Goal: Task Accomplishment & Management: Use online tool/utility

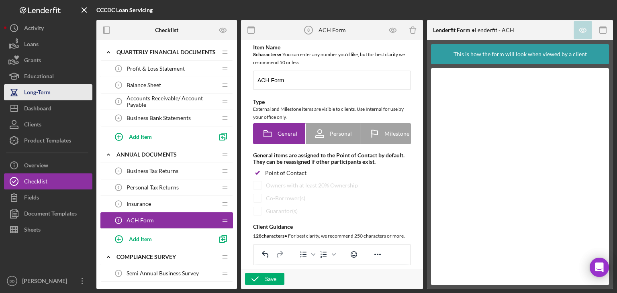
scroll to position [604, 0]
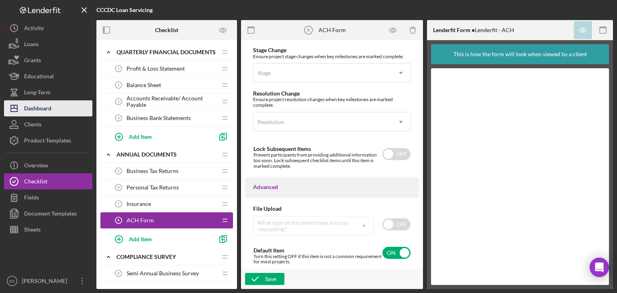
click at [45, 114] on div "Dashboard" at bounding box center [37, 109] width 27 height 18
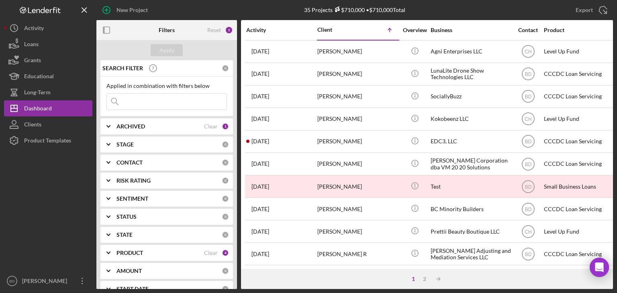
click at [131, 124] on b "ARCHIVED" at bounding box center [131, 126] width 29 height 6
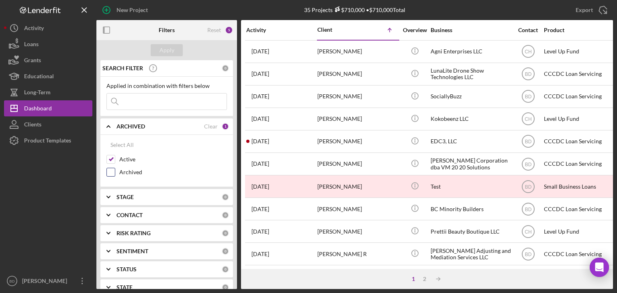
click at [108, 171] on input "Archived" at bounding box center [111, 172] width 8 height 8
checkbox input "true"
click at [172, 47] on div "Apply" at bounding box center [167, 50] width 15 height 12
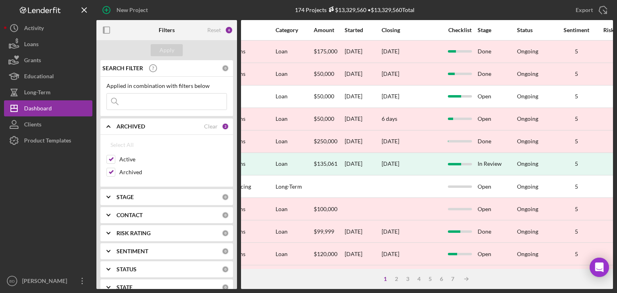
scroll to position [0, 627]
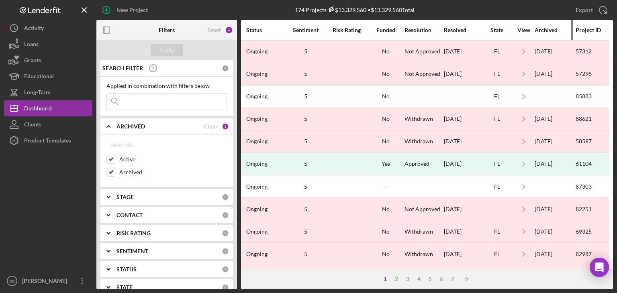
click at [535, 28] on div "Archived" at bounding box center [555, 30] width 40 height 6
click at [539, 29] on div "Archived" at bounding box center [555, 30] width 40 height 6
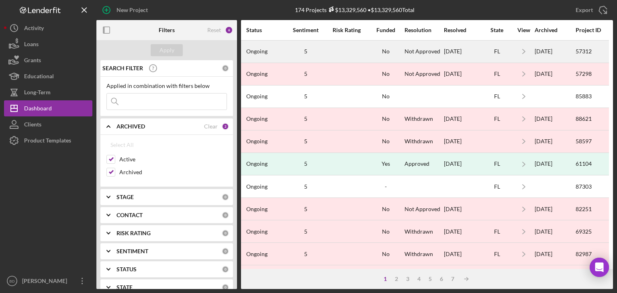
click at [545, 50] on div "07/25/2024" at bounding box center [555, 51] width 40 height 21
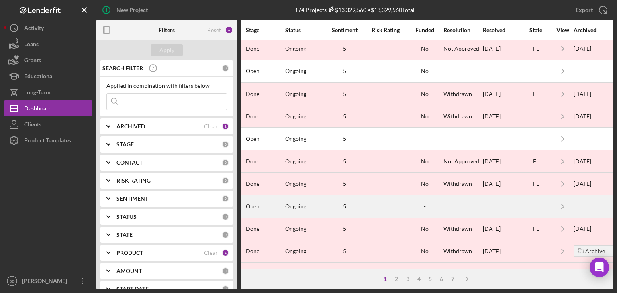
scroll to position [321, 583]
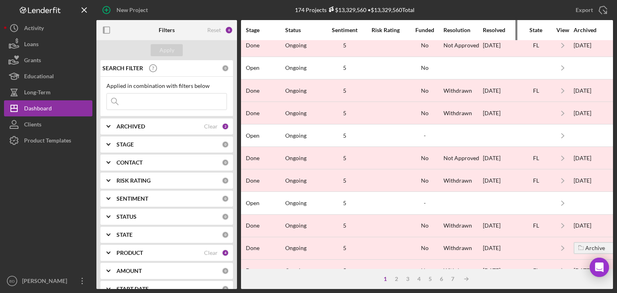
click at [498, 27] on div "Resolved" at bounding box center [501, 30] width 36 height 6
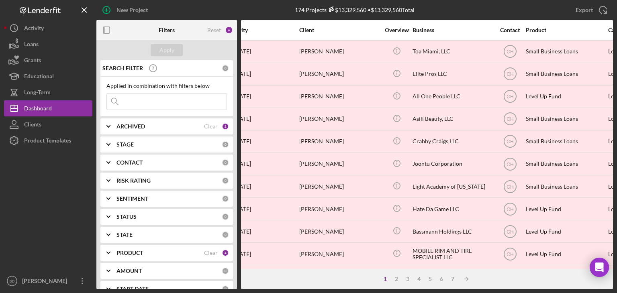
scroll to position [0, 0]
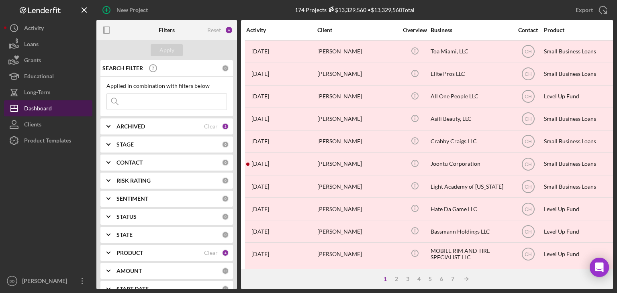
drag, startPoint x: 359, startPoint y: 53, endPoint x: 35, endPoint y: 111, distance: 328.6
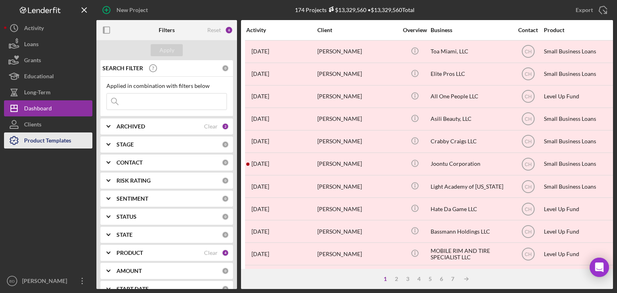
click at [53, 140] on div "Product Templates" at bounding box center [47, 142] width 47 height 18
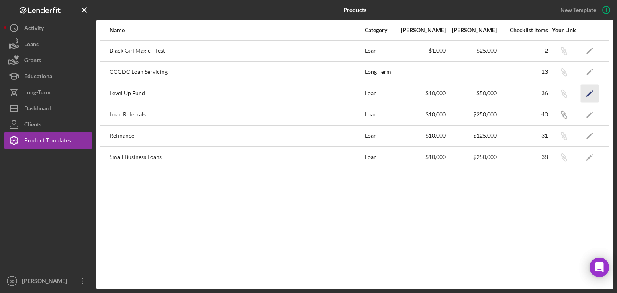
click at [588, 95] on polygon "button" at bounding box center [590, 94] width 6 height 6
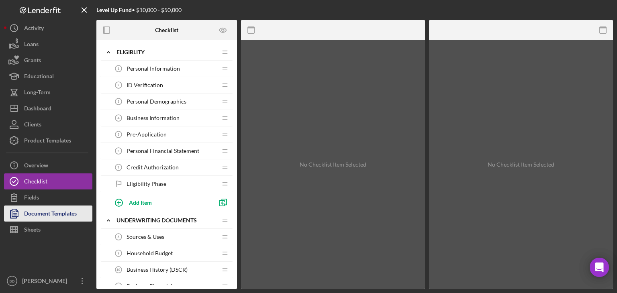
click at [59, 213] on div "Document Templates" at bounding box center [50, 215] width 53 height 18
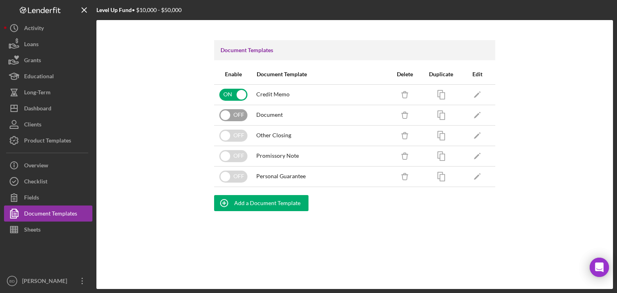
click at [227, 113] on input "checkbox" at bounding box center [233, 115] width 28 height 12
checkbox input "true"
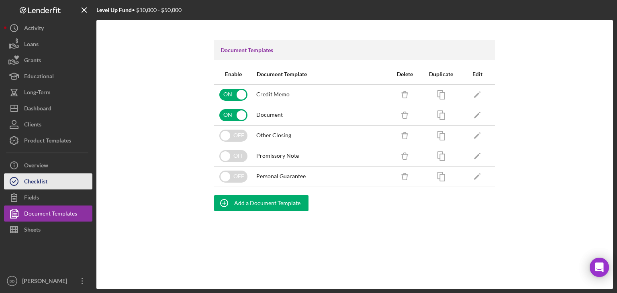
click at [51, 185] on button "Checklist" at bounding box center [48, 182] width 88 height 16
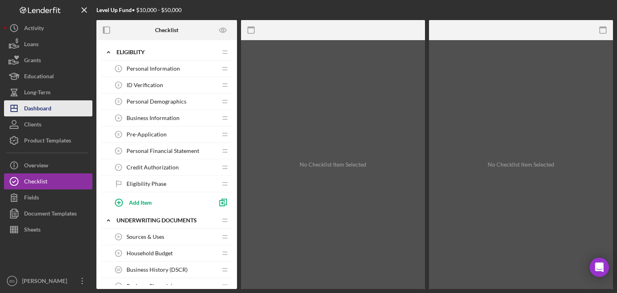
click at [47, 111] on div "Dashboard" at bounding box center [37, 109] width 27 height 18
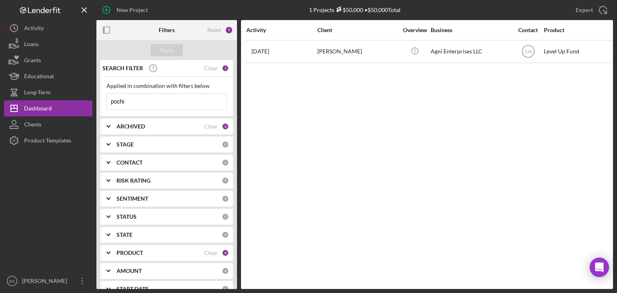
click at [145, 103] on input "pochi" at bounding box center [167, 102] width 120 height 16
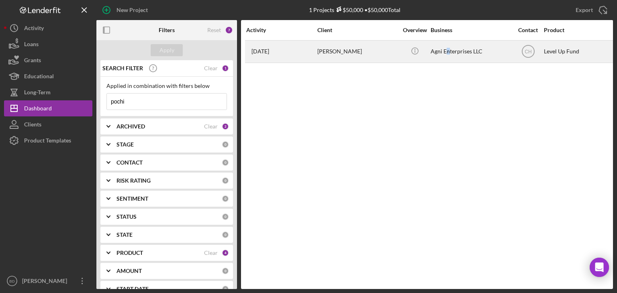
click at [444, 48] on div "Agni Enterprises LLC" at bounding box center [471, 51] width 80 height 21
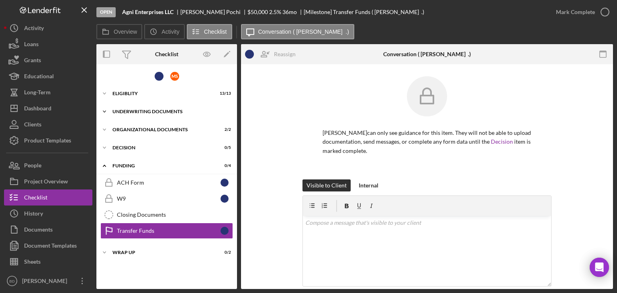
click at [143, 108] on div "Icon/Expander Underwriting Documents 11 / 21" at bounding box center [166, 112] width 141 height 16
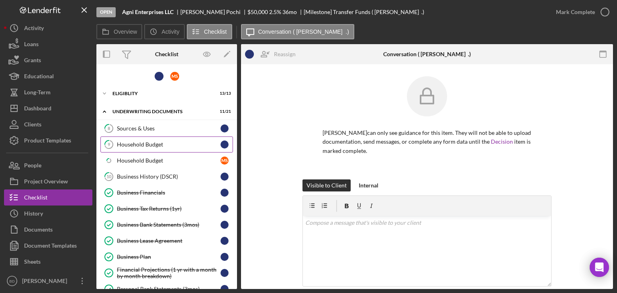
click at [140, 145] on div "Household Budget" at bounding box center [169, 144] width 104 height 6
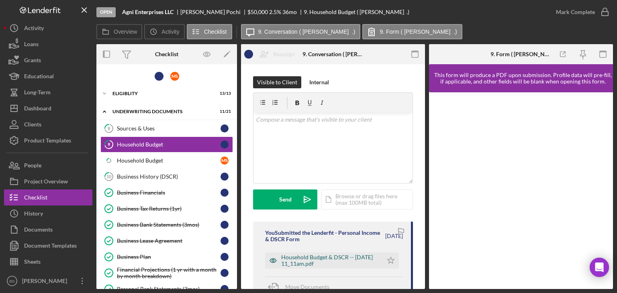
click at [275, 258] on icon "button" at bounding box center [273, 261] width 16 height 16
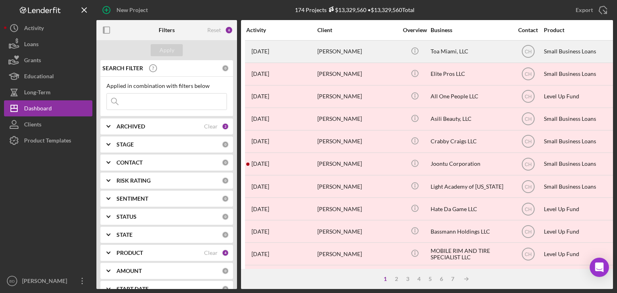
click at [344, 48] on div "[PERSON_NAME]" at bounding box center [357, 51] width 80 height 21
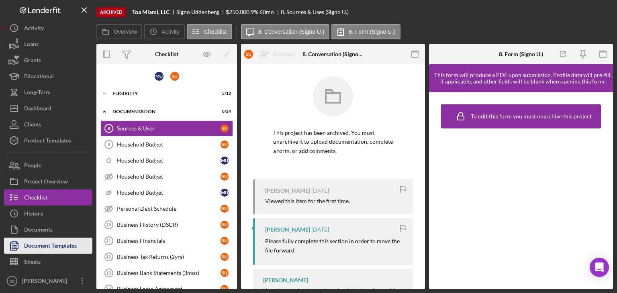
click at [45, 250] on div "Document Templates" at bounding box center [50, 247] width 53 height 18
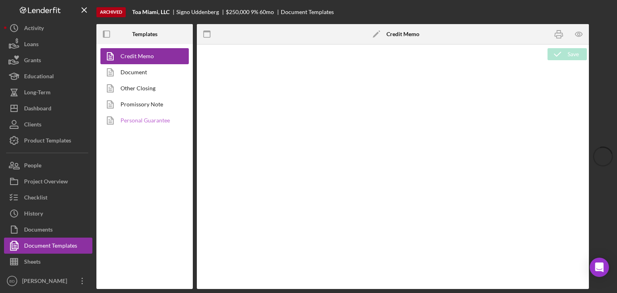
type textarea "<p><img style="display: block; margin-left: auto; margin-right: auto;" src="[UR…"
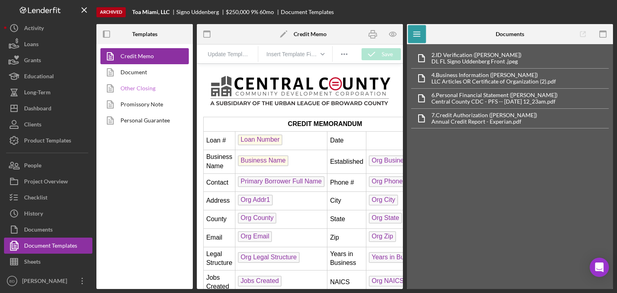
click at [143, 89] on link "Other Closing" at bounding box center [142, 88] width 84 height 16
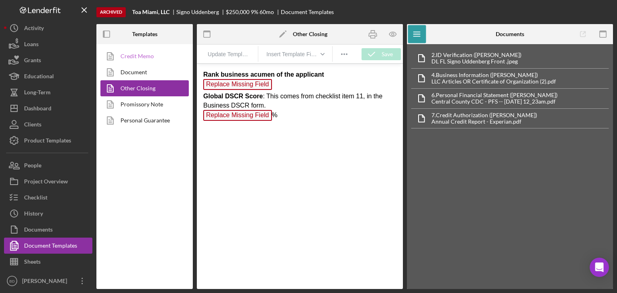
click at [146, 55] on link "Credit Memo" at bounding box center [142, 56] width 84 height 16
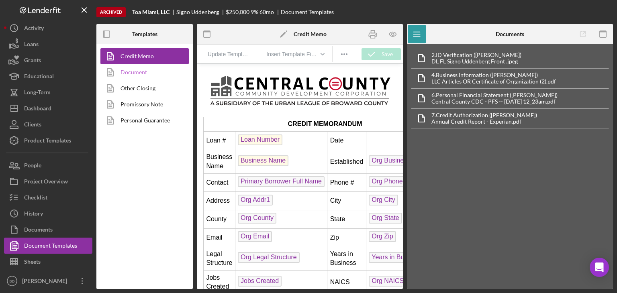
click at [138, 72] on link "Document" at bounding box center [142, 72] width 84 height 16
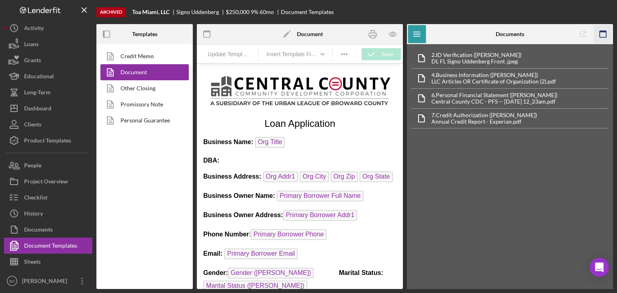
click at [604, 33] on icon "button" at bounding box center [603, 34] width 18 height 18
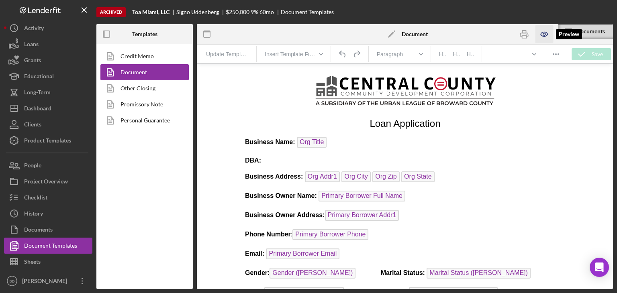
click at [542, 34] on icon "button" at bounding box center [544, 34] width 18 height 18
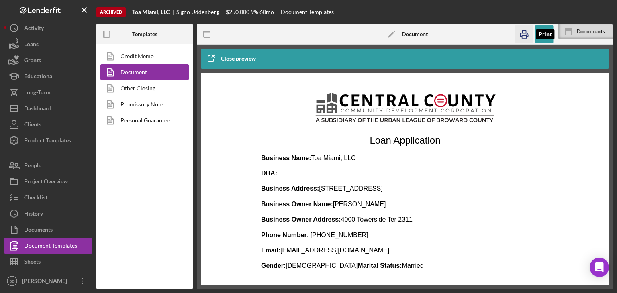
click at [523, 33] on icon "button" at bounding box center [524, 34] width 8 height 3
click at [550, 36] on icon "button" at bounding box center [544, 34] width 18 height 18
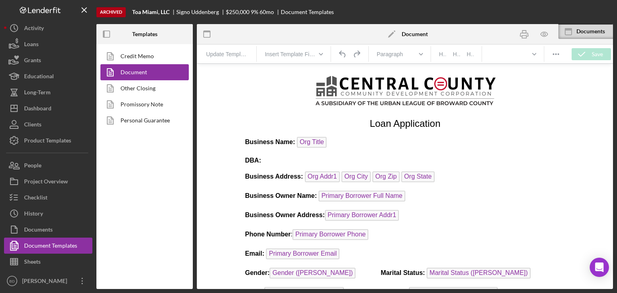
click at [294, 159] on p "DBA:" at bounding box center [405, 160] width 320 height 9
click at [269, 160] on p "DBA:" at bounding box center [405, 160] width 320 height 9
click at [261, 164] on strong "DBA:" at bounding box center [253, 160] width 16 height 7
click at [248, 160] on strong "DBA:" at bounding box center [253, 160] width 16 height 7
click at [272, 162] on p "DBA:" at bounding box center [405, 160] width 320 height 9
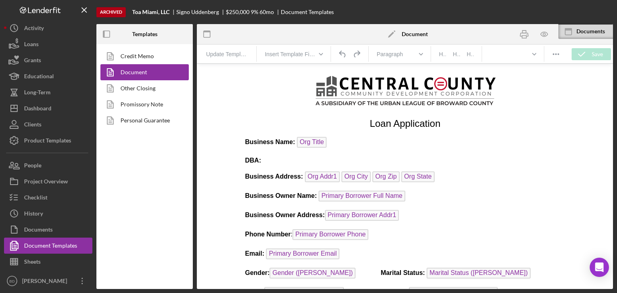
click at [351, 142] on p "Business Name: Org Title" at bounding box center [405, 143] width 320 height 13
click at [580, 33] on div "Documents" at bounding box center [595, 31] width 37 height 6
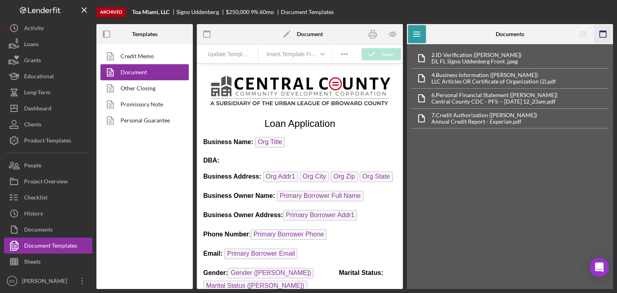
click at [602, 36] on icon "button" at bounding box center [603, 34] width 18 height 18
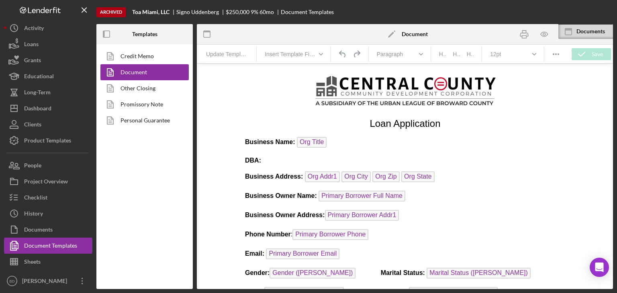
click at [446, 191] on p "Business Owner Name: Primary Borrower Full Name" at bounding box center [405, 197] width 320 height 13
click at [545, 33] on icon "button" at bounding box center [544, 34] width 18 height 18
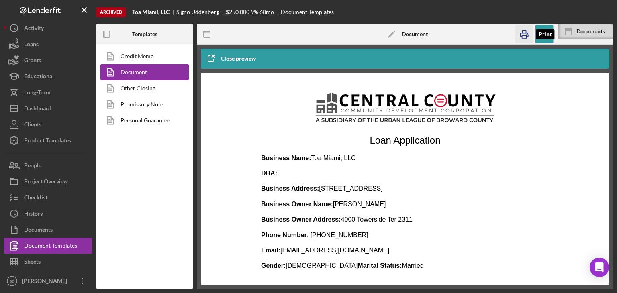
click at [524, 34] on icon "button" at bounding box center [524, 34] width 18 height 18
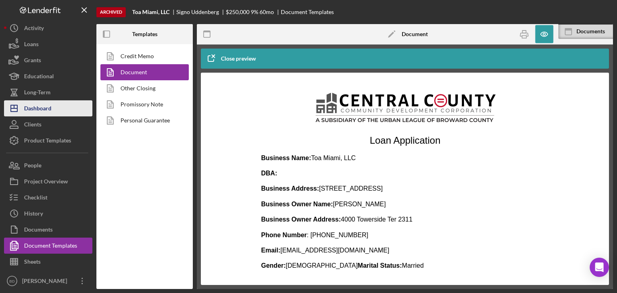
click at [44, 105] on div "Dashboard" at bounding box center [37, 109] width 27 height 18
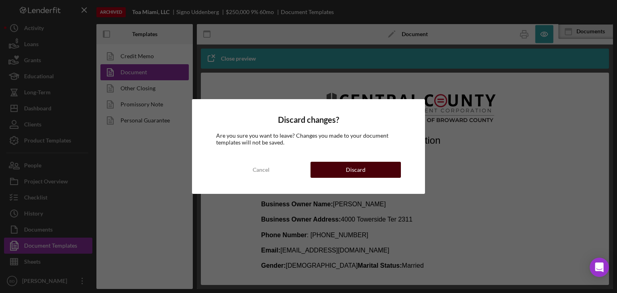
click at [342, 166] on button "Discard" at bounding box center [356, 170] width 90 height 16
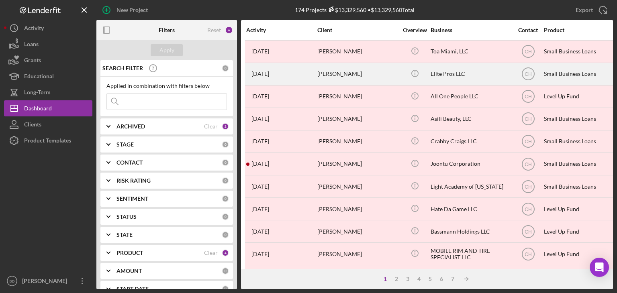
click at [358, 70] on div "[PERSON_NAME]" at bounding box center [357, 73] width 80 height 21
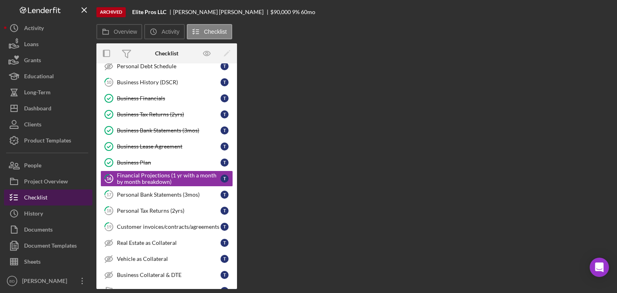
scroll to position [93, 0]
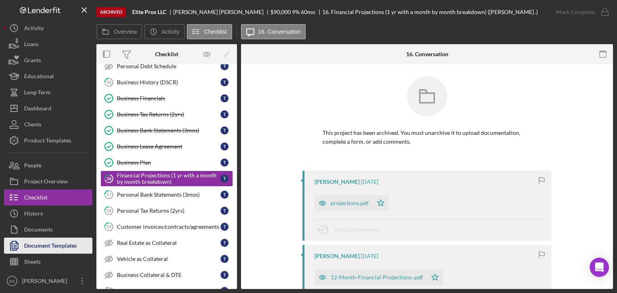
click at [44, 246] on div "Document Templates" at bounding box center [50, 247] width 53 height 18
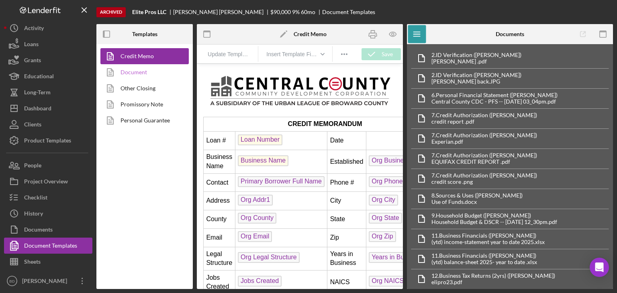
click at [150, 71] on link "Document" at bounding box center [142, 72] width 84 height 16
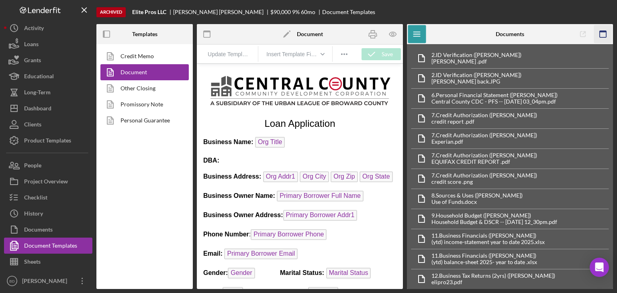
click at [601, 35] on icon "button" at bounding box center [603, 34] width 18 height 18
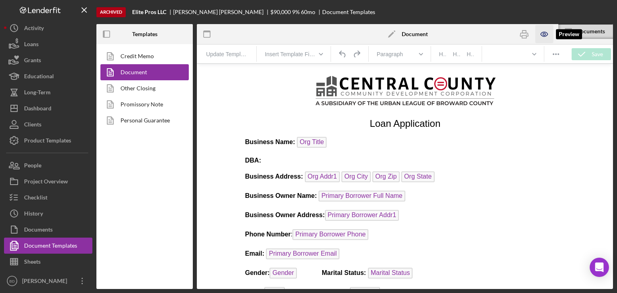
click at [547, 33] on icon "button" at bounding box center [544, 34] width 18 height 18
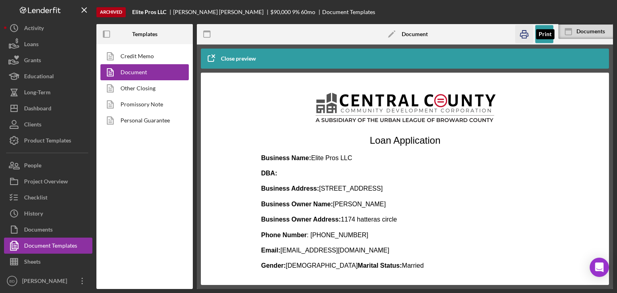
drag, startPoint x: 529, startPoint y: 36, endPoint x: 88, endPoint y: 168, distance: 460.1
click at [529, 36] on icon "button" at bounding box center [524, 34] width 18 height 18
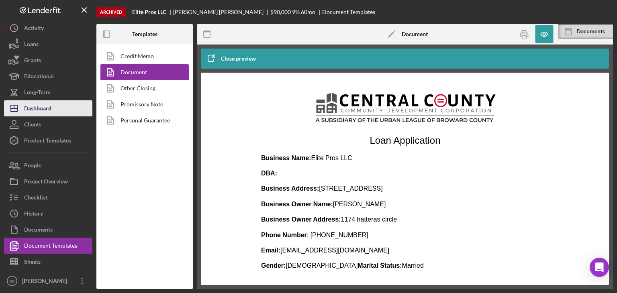
click at [23, 104] on icon "Icon/Dashboard" at bounding box center [14, 108] width 20 height 20
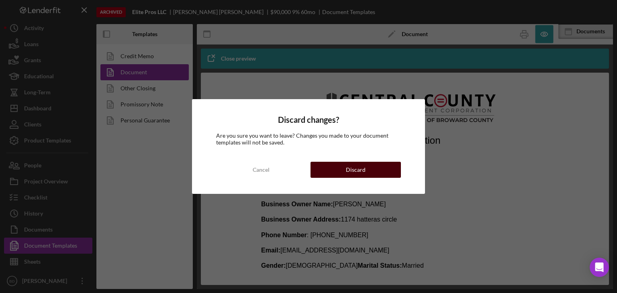
click at [345, 170] on button "Discard" at bounding box center [356, 170] width 90 height 16
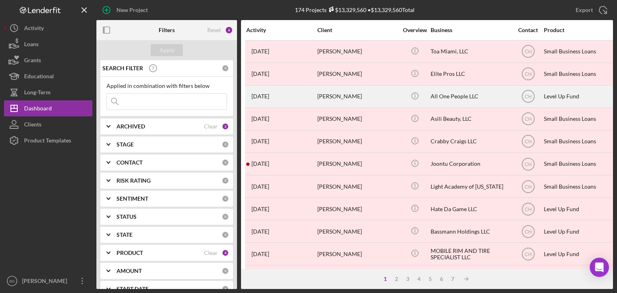
click at [364, 94] on div "[PERSON_NAME]" at bounding box center [357, 96] width 80 height 21
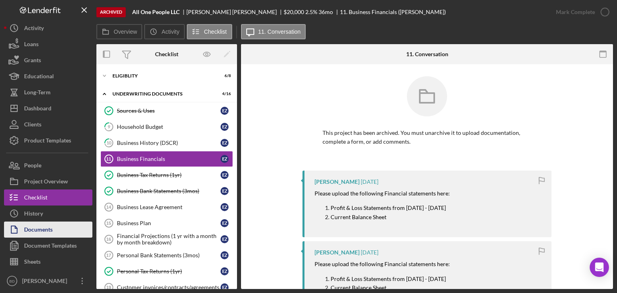
click at [43, 227] on div "Documents" at bounding box center [38, 231] width 29 height 18
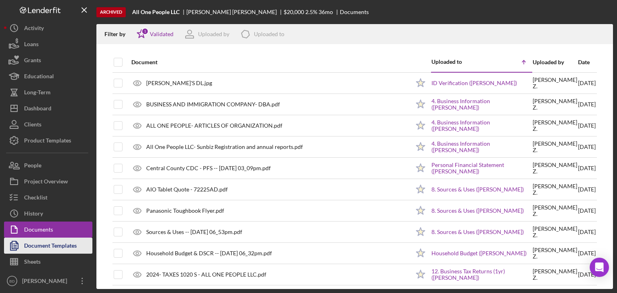
click at [53, 248] on div "Document Templates" at bounding box center [50, 247] width 53 height 18
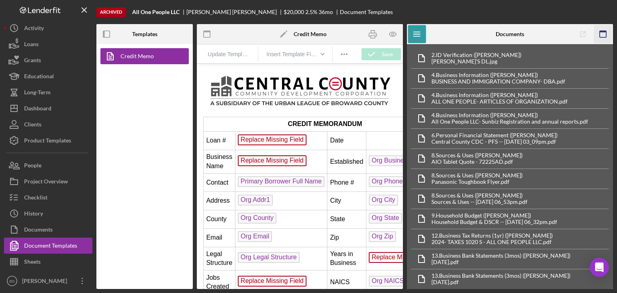
drag, startPoint x: 603, startPoint y: 33, endPoint x: 608, endPoint y: 32, distance: 5.0
click at [608, 32] on icon "button" at bounding box center [603, 34] width 18 height 18
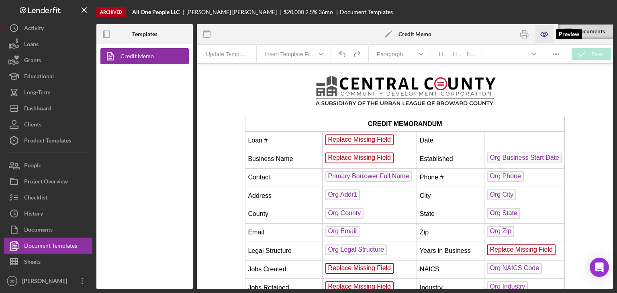
click at [547, 31] on icon "button" at bounding box center [544, 34] width 18 height 18
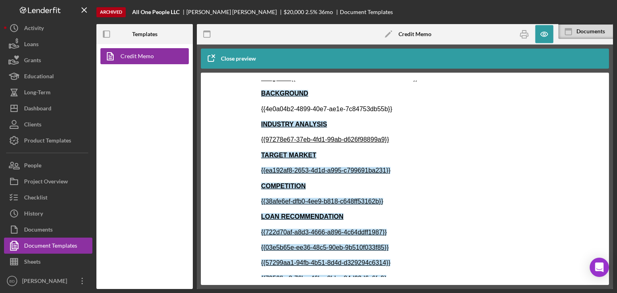
scroll to position [349, 0]
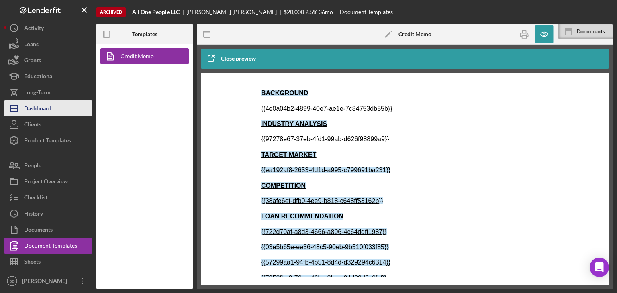
click at [29, 110] on div "Dashboard" at bounding box center [37, 109] width 27 height 18
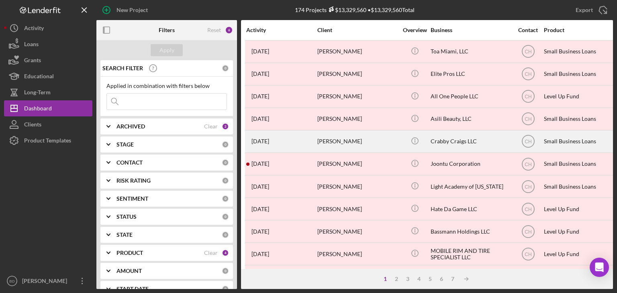
click at [328, 143] on div "[PERSON_NAME]" at bounding box center [357, 141] width 80 height 21
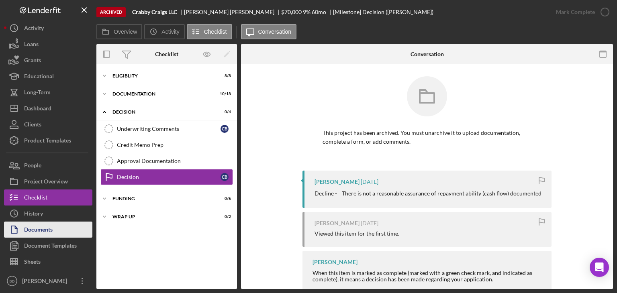
click at [55, 230] on button "Documents" at bounding box center [48, 230] width 88 height 16
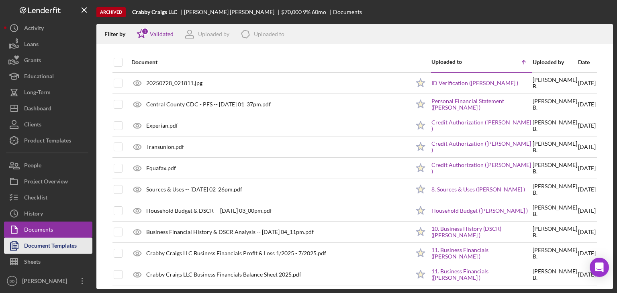
click at [43, 245] on div "Document Templates" at bounding box center [50, 247] width 53 height 18
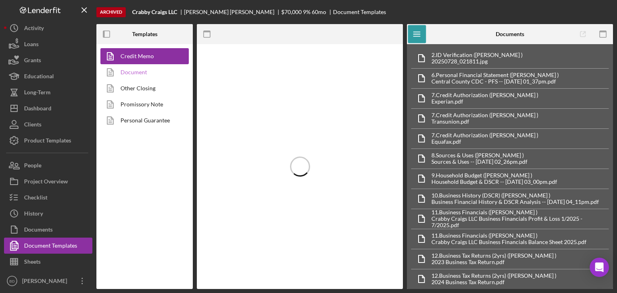
click at [155, 77] on link "Document" at bounding box center [142, 72] width 84 height 16
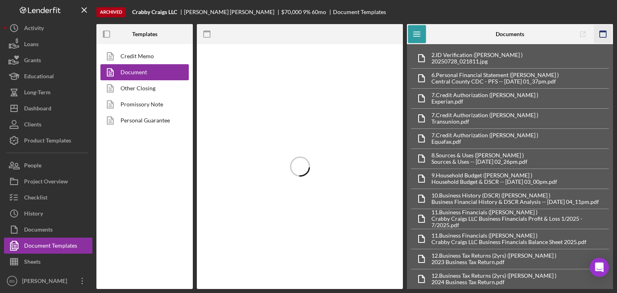
click at [602, 36] on icon "button" at bounding box center [603, 34] width 18 height 18
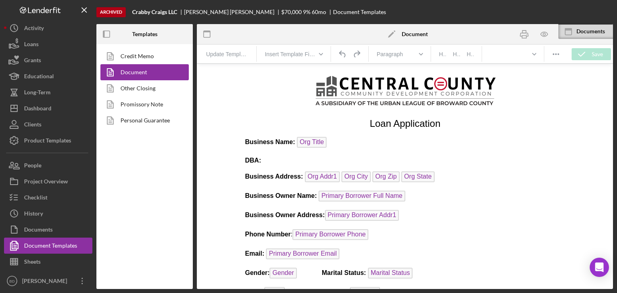
click at [588, 164] on div at bounding box center [405, 176] width 416 height 226
click at [545, 37] on icon "button" at bounding box center [544, 34] width 18 height 18
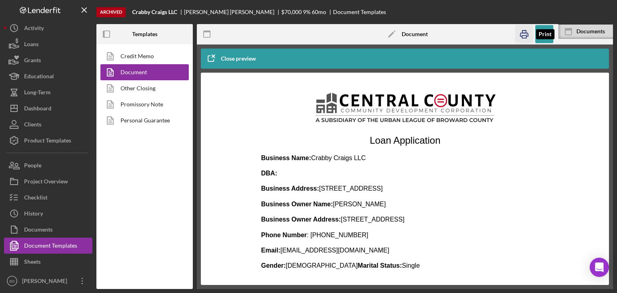
click at [525, 28] on icon "button" at bounding box center [524, 34] width 18 height 18
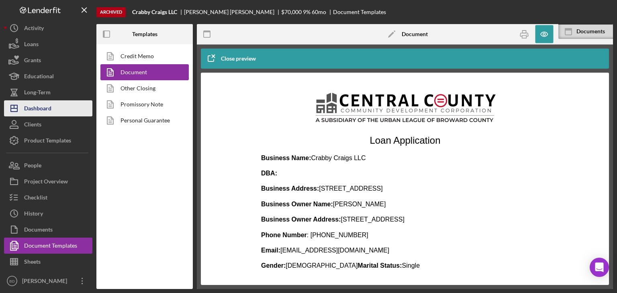
click at [57, 107] on button "Icon/Dashboard Dashboard" at bounding box center [48, 108] width 88 height 16
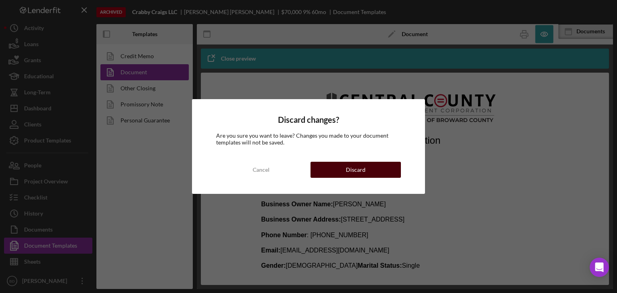
click at [360, 169] on div "Discard" at bounding box center [356, 170] width 20 height 16
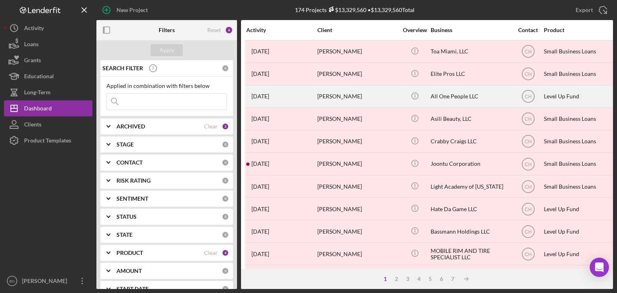
scroll to position [121, 0]
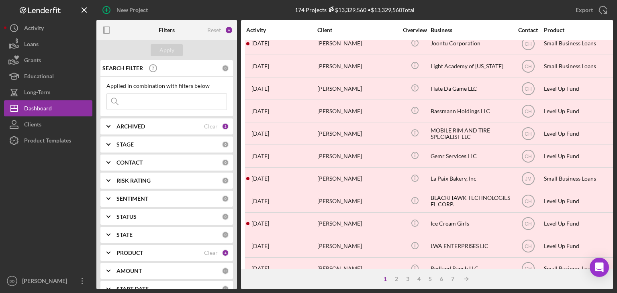
click at [137, 98] on input at bounding box center [167, 102] width 120 height 16
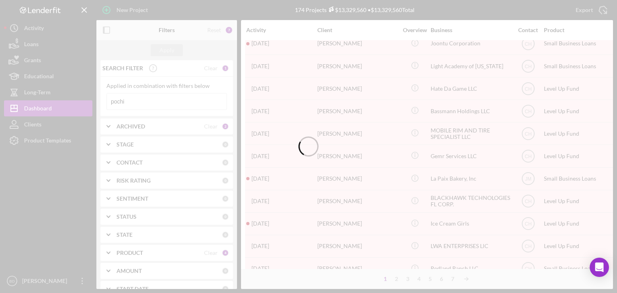
scroll to position [0, 0]
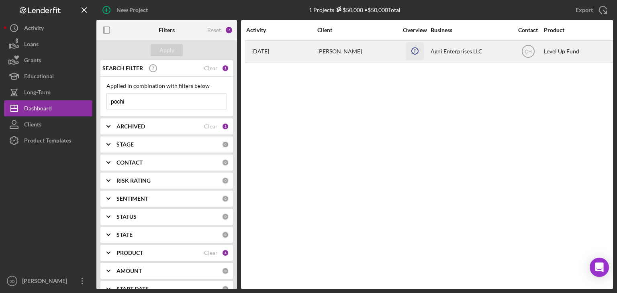
type input "pochi"
click at [416, 51] on icon "Icon/Info" at bounding box center [415, 51] width 18 height 18
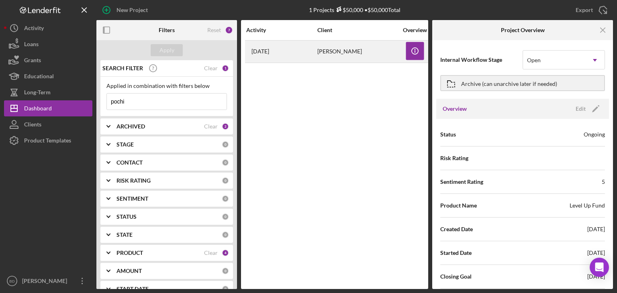
click at [372, 49] on div "[PERSON_NAME]" at bounding box center [357, 51] width 80 height 21
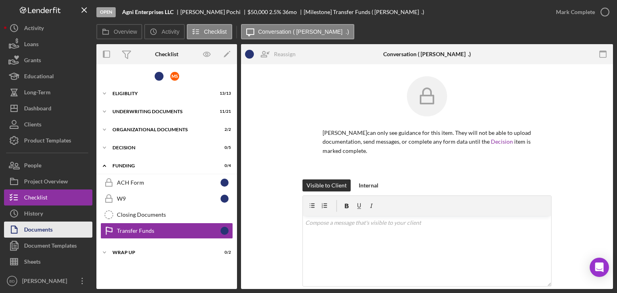
click at [42, 226] on div "Documents" at bounding box center [38, 231] width 29 height 18
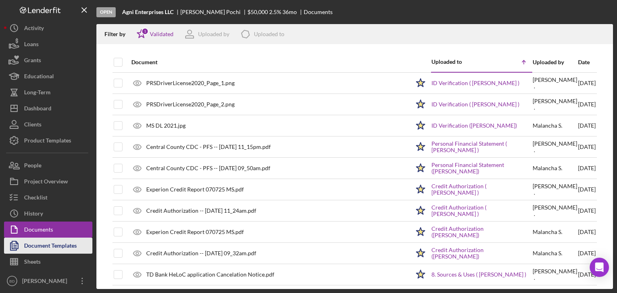
click at [46, 251] on div "Document Templates" at bounding box center [50, 247] width 53 height 18
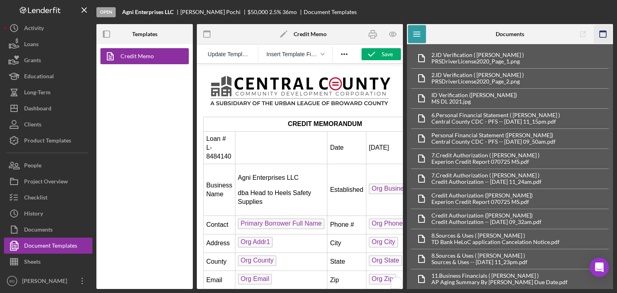
click at [602, 32] on rect "button" at bounding box center [603, 32] width 6 height 2
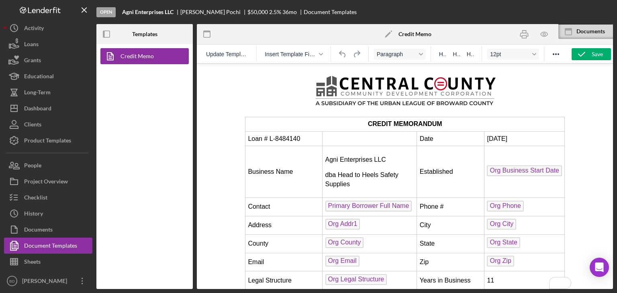
click at [135, 177] on div "Credit Memo" at bounding box center [144, 166] width 96 height 245
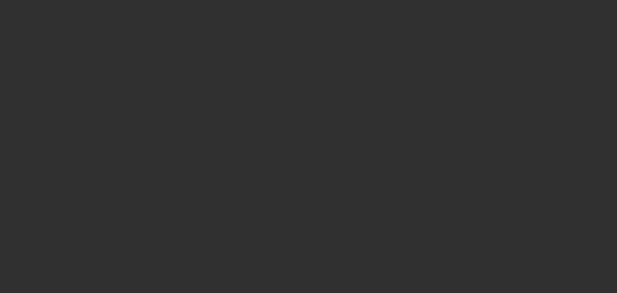
click at [41, 227] on div at bounding box center [308, 146] width 617 height 293
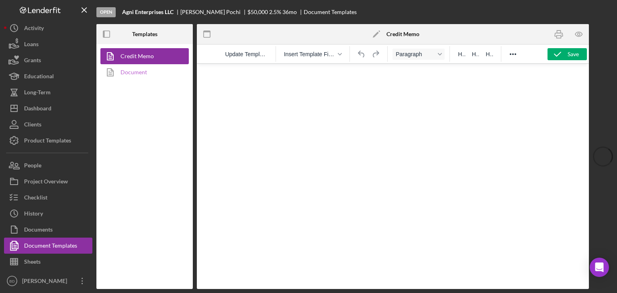
click at [146, 74] on link "Document" at bounding box center [142, 72] width 84 height 16
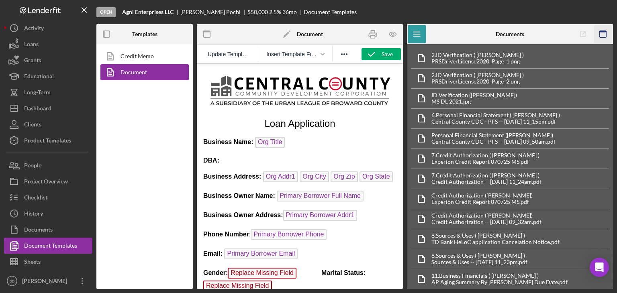
click at [604, 31] on rect "button" at bounding box center [603, 32] width 6 height 2
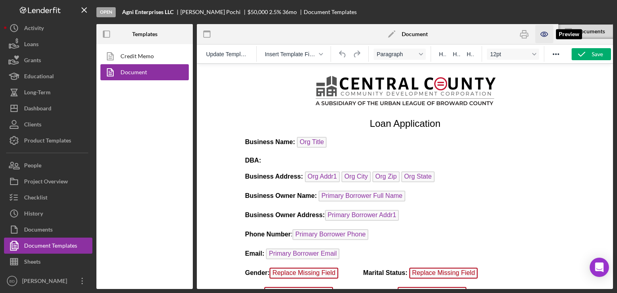
click at [541, 34] on icon "button" at bounding box center [544, 34] width 7 height 4
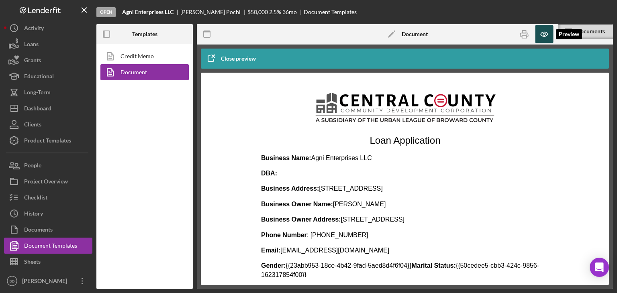
click at [538, 33] on icon "button" at bounding box center [544, 34] width 18 height 18
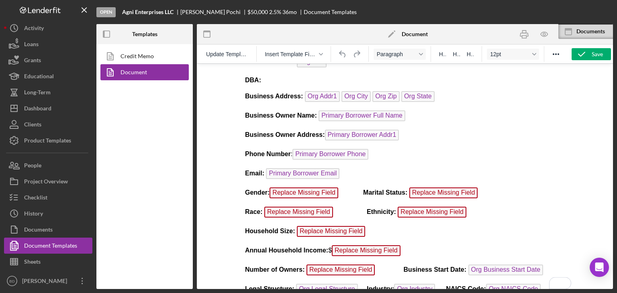
scroll to position [80, 0]
click at [345, 194] on p "Gender: Replace Missing Field Marital Status: Replace Missing Field" at bounding box center [405, 194] width 320 height 13
click at [340, 192] on p "Gender: Replace Missing Field Marital Status: Replace Missing Field" at bounding box center [405, 194] width 320 height 13
click at [336, 192] on span "Replace Missing Field" at bounding box center [303, 193] width 69 height 11
click at [275, 189] on strong "Gender: Male" at bounding box center [295, 192] width 100 height 7
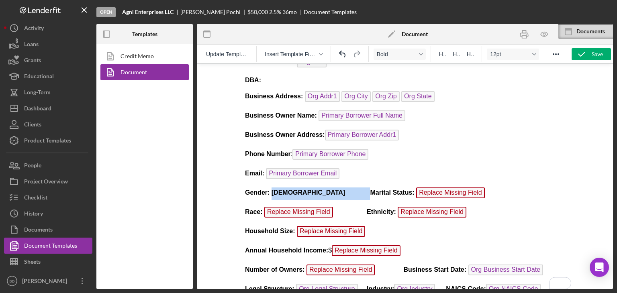
click at [275, 189] on strong "Gender: Male" at bounding box center [295, 192] width 100 height 7
click at [425, 192] on p "Gender: Male Marital Status: Replace Missing Field" at bounding box center [405, 194] width 320 height 13
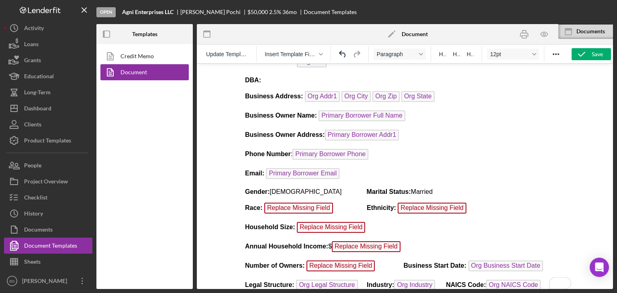
click at [330, 204] on p "Race: Replace Missing Field Ethnicity: Replace Missing Field" at bounding box center [405, 209] width 320 height 13
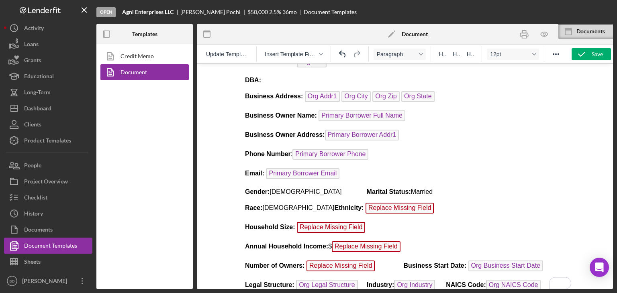
click at [410, 205] on p "Race: Asian Ethnicity: Replace Missing Field" at bounding box center [405, 209] width 320 height 13
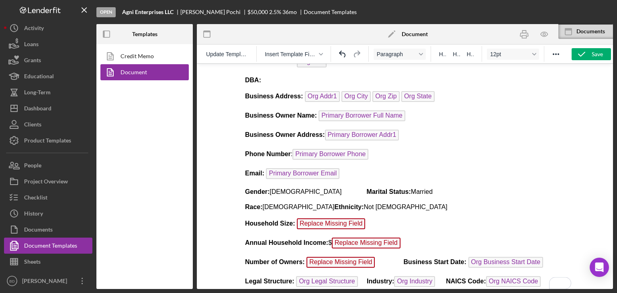
click at [363, 224] on p "Household Size: Replace Missing Field" at bounding box center [405, 225] width 320 height 13
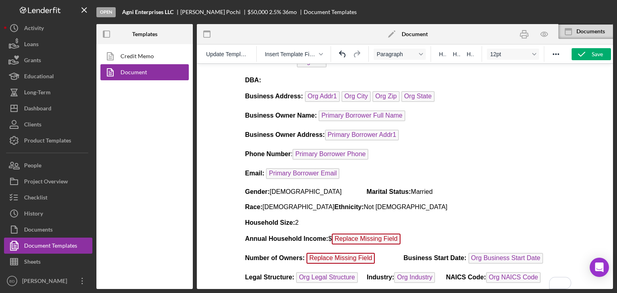
click at [404, 239] on p "Annual Household Income: $ Replace Missing Field ﻿" at bounding box center [405, 240] width 320 height 13
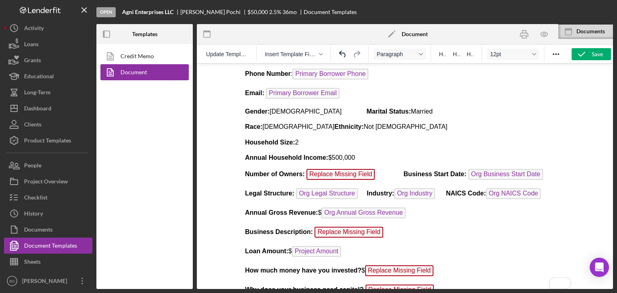
scroll to position [161, 0]
click at [375, 171] on p "Number of Owners: Replace Missing Field Business Start Date: Org Business Start…" at bounding box center [405, 175] width 320 height 13
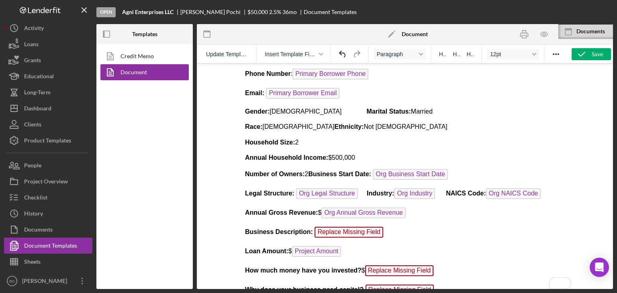
click at [448, 171] on span "Org Business Start Date" at bounding box center [410, 174] width 75 height 11
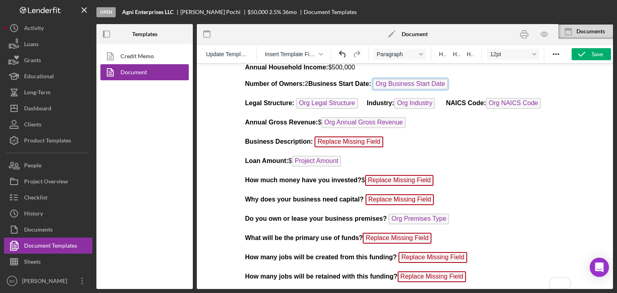
scroll to position [241, 0]
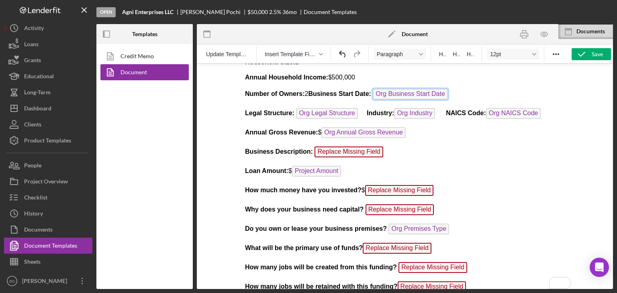
click at [375, 147] on span "Replace Missing Field" at bounding box center [348, 152] width 69 height 11
click at [363, 147] on span "Replace Missing Field" at bounding box center [348, 152] width 69 height 11
click at [380, 149] on p "Business Description: Replace Missing Field ﻿" at bounding box center [405, 153] width 320 height 13
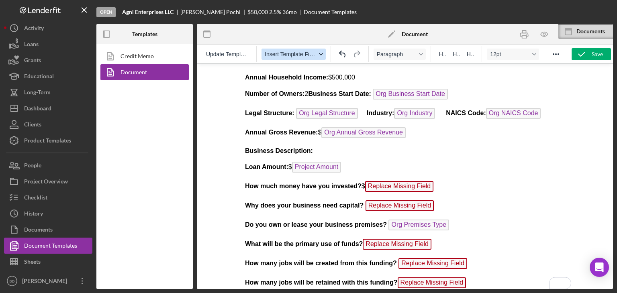
click at [306, 55] on span "Insert Template Field" at bounding box center [290, 54] width 51 height 6
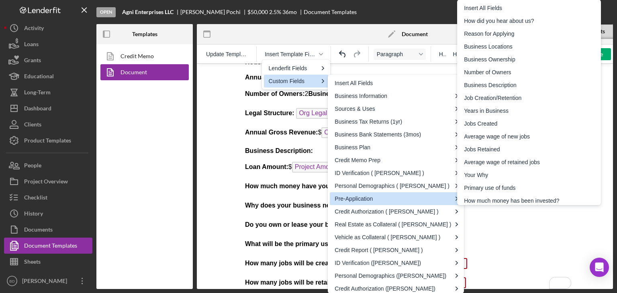
scroll to position [2, 0]
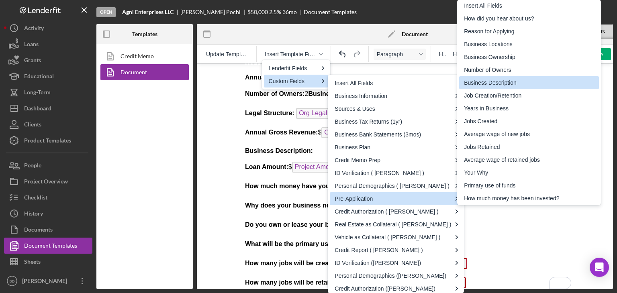
click at [487, 85] on div "Business Description" at bounding box center [530, 83] width 132 height 10
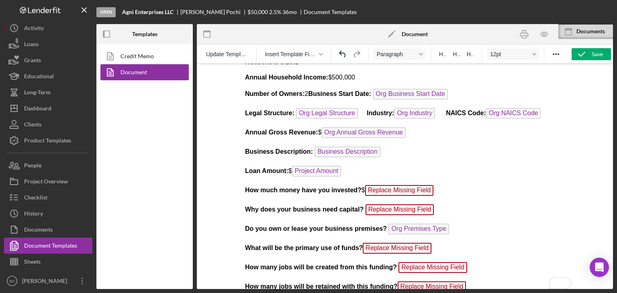
click at [431, 191] on p "How much money have you invested? $ Replace Missing Field" at bounding box center [405, 191] width 320 height 13
click at [435, 185] on p "How much money have you invested? $ Replace Missing Field ﻿" at bounding box center [405, 191] width 320 height 13
click at [431, 185] on p "How much money have you invested? $ Replace Missing Field ﻿" at bounding box center [405, 191] width 320 height 13
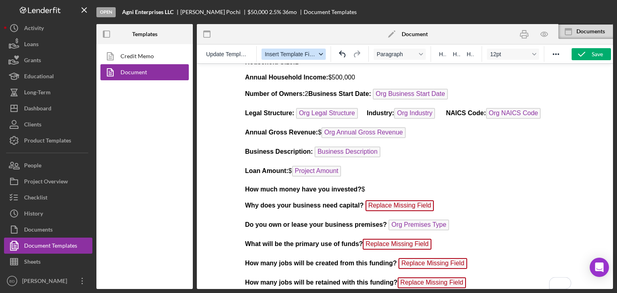
click at [303, 55] on span "Insert Template Field" at bounding box center [290, 54] width 51 height 6
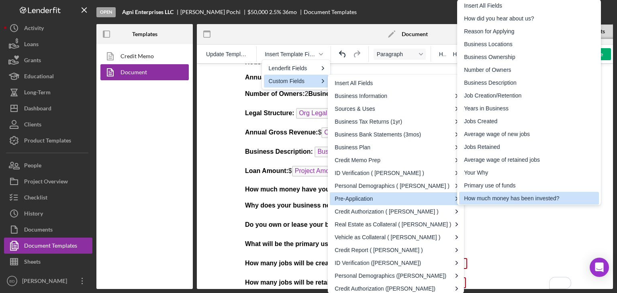
click at [473, 197] on div "How much money has been invested?" at bounding box center [530, 199] width 132 height 10
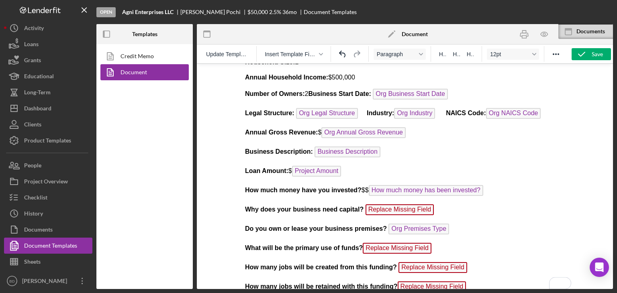
click at [431, 207] on p "Why does your business need capital? Replace Missing Field" at bounding box center [405, 211] width 320 height 13
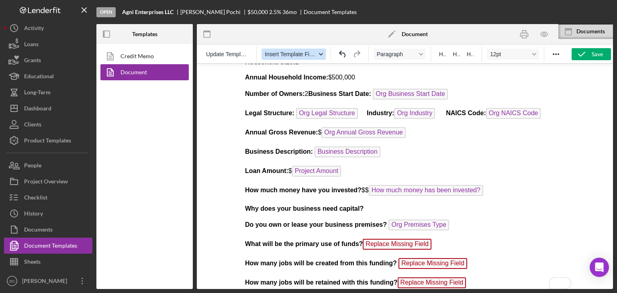
click at [299, 57] on span "Insert Template Field" at bounding box center [290, 54] width 51 height 6
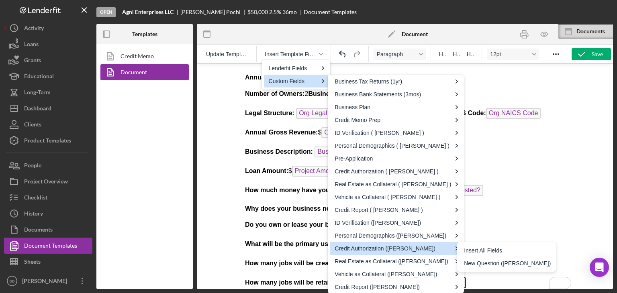
scroll to position [42, 0]
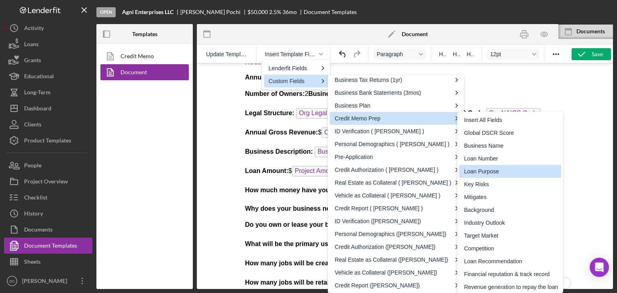
click at [485, 168] on div "Loan Purpose" at bounding box center [511, 172] width 94 height 10
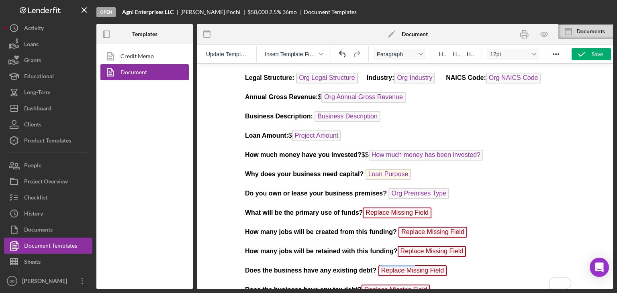
scroll to position [321, 0]
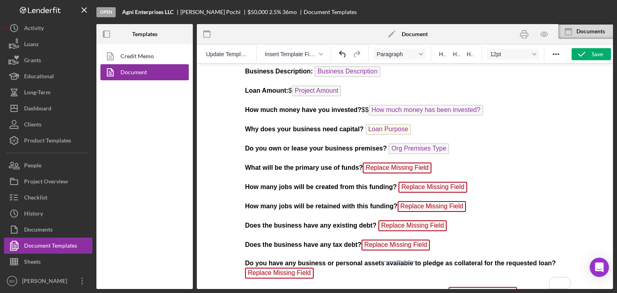
click at [409, 125] on p "Why does your business need capital? Loan Purpose ﻿" at bounding box center [405, 130] width 320 height 13
click at [436, 168] on p "What will be the primary use of funds? Replace Missing Field" at bounding box center [405, 169] width 320 height 13
click at [434, 163] on p "What will be the primary use of funds? Replace Missing Field ﻿" at bounding box center [405, 169] width 320 height 13
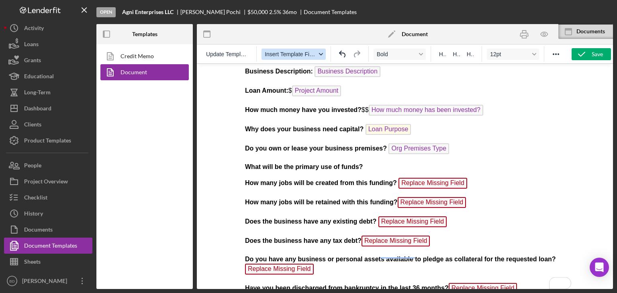
click at [304, 55] on span "Insert Template Field" at bounding box center [290, 54] width 51 height 6
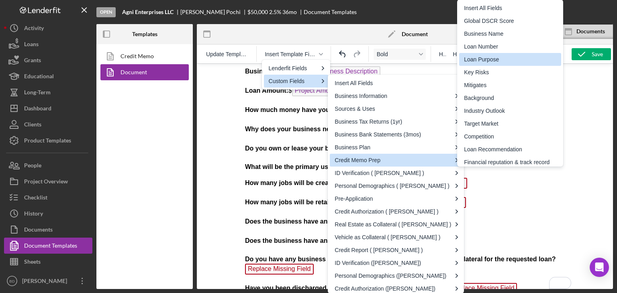
click at [481, 62] on div "Loan Purpose" at bounding box center [511, 60] width 94 height 10
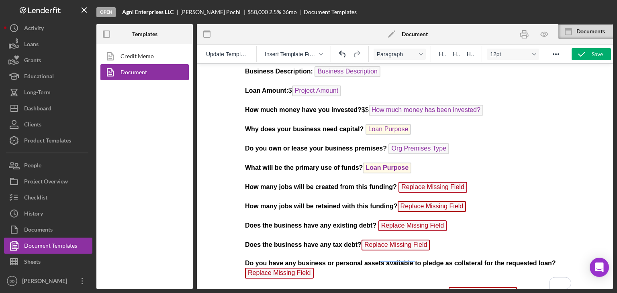
click at [468, 182] on p "How many jobs will be created from this funding? Replace Missing Field" at bounding box center [405, 188] width 320 height 13
click at [465, 182] on p "How many jobs will be created from this funding? Replace Missing Field ﻿" at bounding box center [405, 188] width 320 height 13
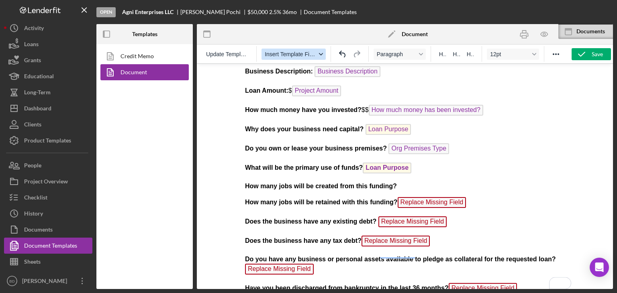
click at [293, 51] on span "Insert Template Field" at bounding box center [290, 54] width 51 height 6
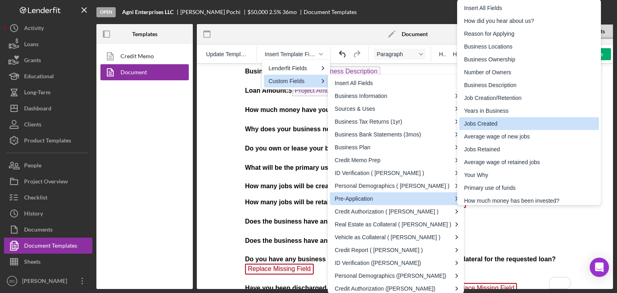
click at [483, 123] on div "Jobs Created" at bounding box center [530, 124] width 132 height 10
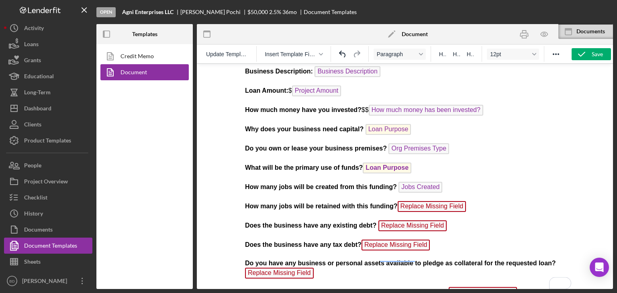
click at [463, 201] on p "How many jobs will be retained with this funding? Replace Missing Field ﻿" at bounding box center [405, 207] width 320 height 13
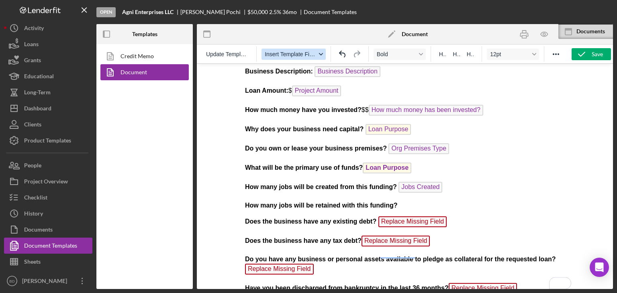
click at [280, 51] on span "Insert Template Field" at bounding box center [290, 54] width 51 height 6
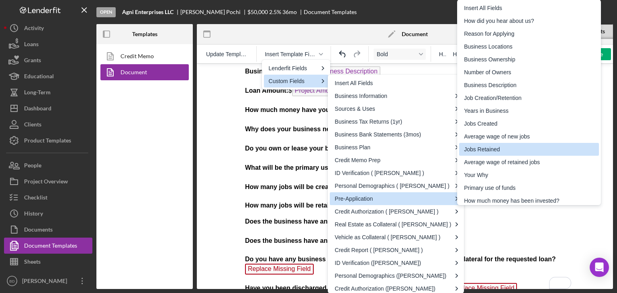
click at [485, 150] on div "Jobs Retained" at bounding box center [530, 150] width 132 height 10
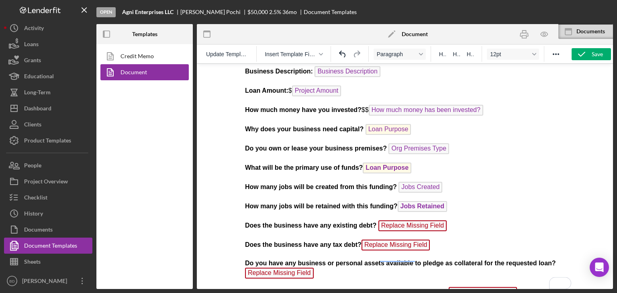
click at [446, 221] on p "Does the business have any existing debt? Replace Missing Field ﻿" at bounding box center [405, 227] width 320 height 13
click at [441, 221] on p "Does the business have any existing debt? Replace Missing Field ﻿" at bounding box center [405, 227] width 320 height 13
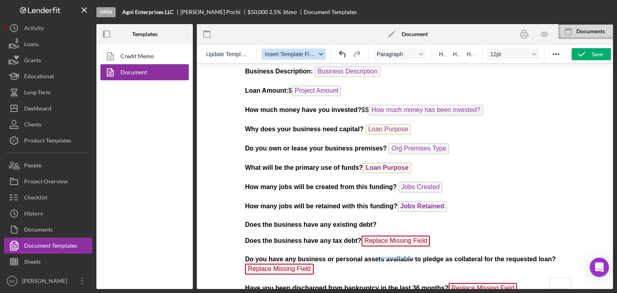
click at [285, 57] on span "Insert Template Field" at bounding box center [290, 54] width 51 height 6
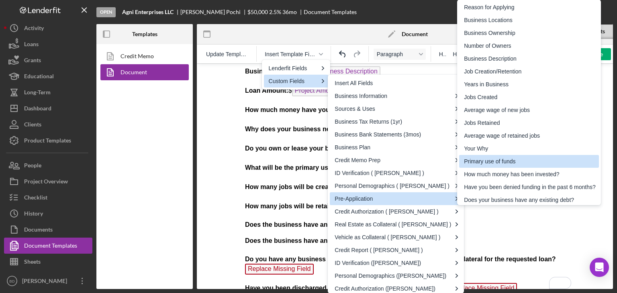
scroll to position [68, 0]
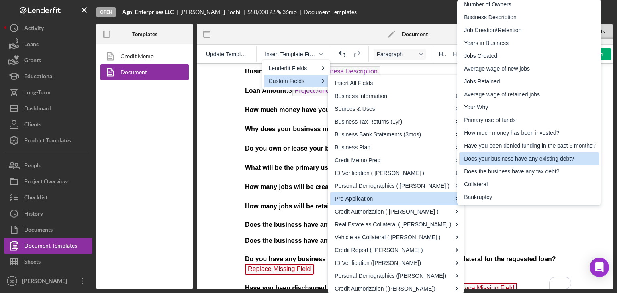
click at [505, 160] on div "Does your business have any existing debt?" at bounding box center [530, 159] width 132 height 10
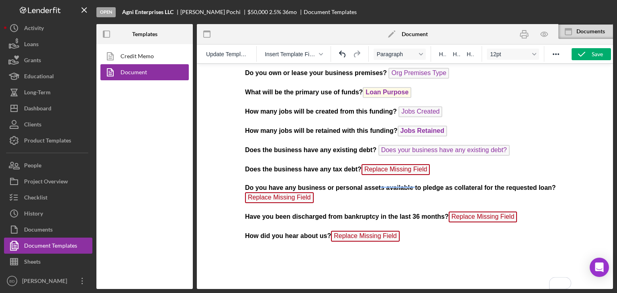
scroll to position [397, 0]
click at [426, 164] on p "Does the business have any tax debt? Replace Missing Field" at bounding box center [405, 170] width 320 height 13
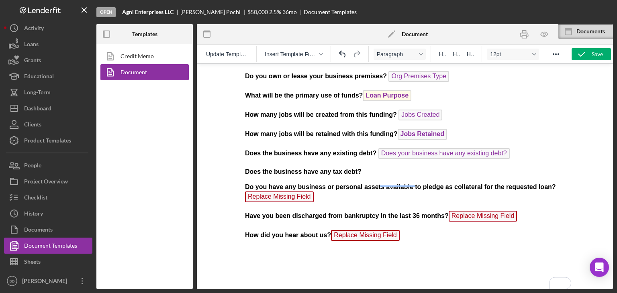
scroll to position [394, 0]
click at [299, 52] on span "Insert Template Field" at bounding box center [290, 54] width 51 height 6
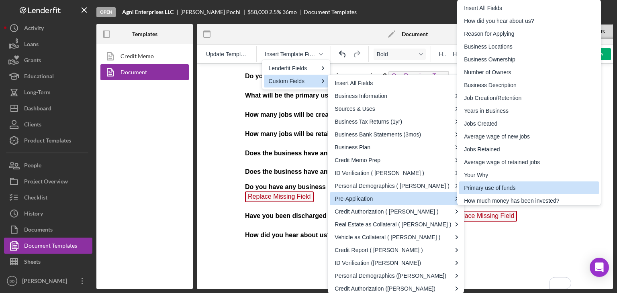
scroll to position [68, 0]
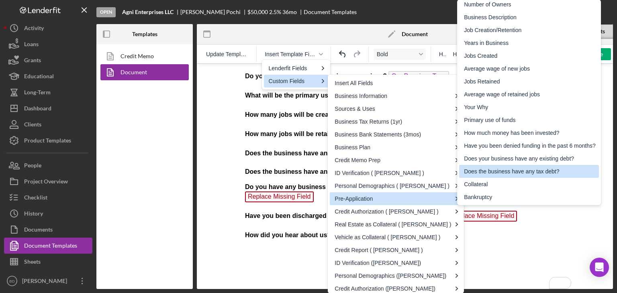
click at [512, 172] on div "Does the business have any tax debt?" at bounding box center [530, 172] width 132 height 10
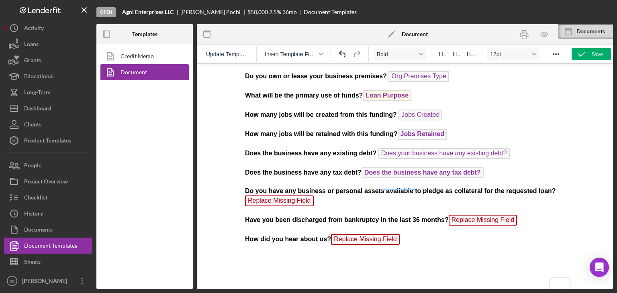
click at [312, 195] on p "Do you have any business or personal assets available to pledge as collateral f…" at bounding box center [405, 198] width 320 height 22
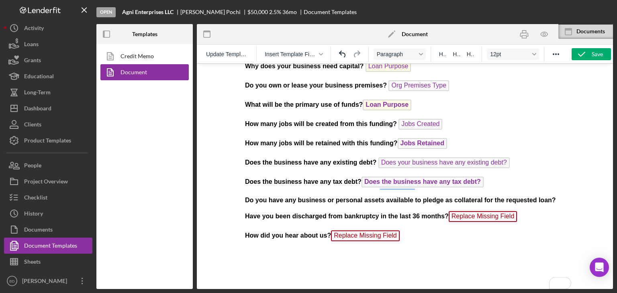
scroll to position [385, 0]
click at [299, 53] on span "Insert Template Field" at bounding box center [290, 54] width 51 height 6
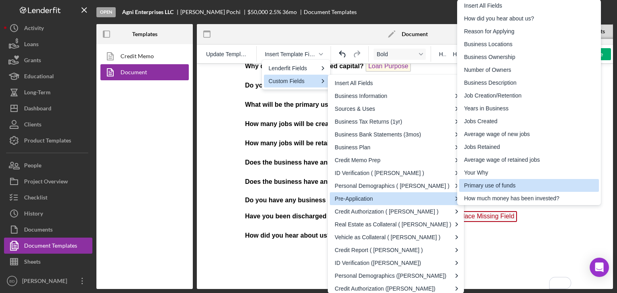
scroll to position [68, 0]
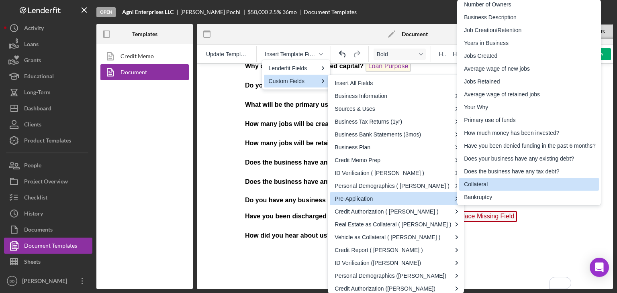
click at [498, 187] on div "Collateral" at bounding box center [530, 185] width 132 height 10
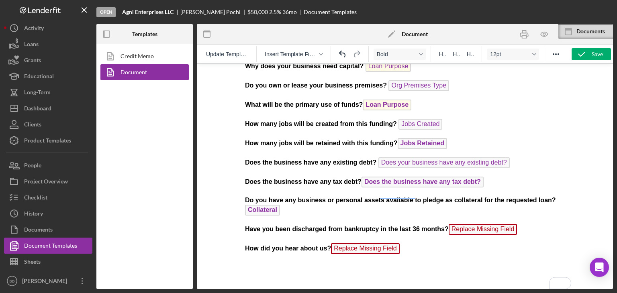
click at [518, 224] on p "Have you been discharged from bankruptcy in the last 36 months? Replace Missing…" at bounding box center [405, 230] width 320 height 13
click at [513, 224] on p "Have you been discharged from bankruptcy in the last 36 months? Replace Missing…" at bounding box center [405, 230] width 320 height 13
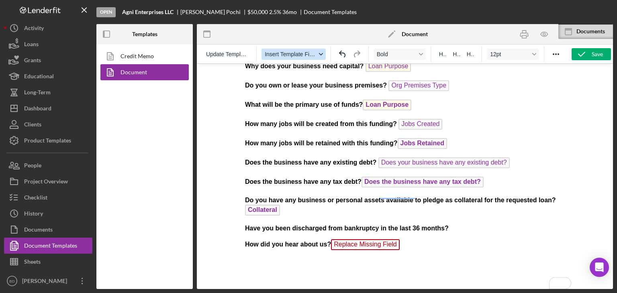
click at [280, 52] on span "Insert Template Field" at bounding box center [290, 54] width 51 height 6
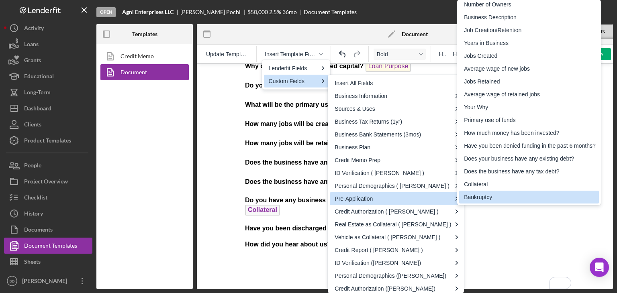
click at [492, 191] on div "Bankruptcy" at bounding box center [529, 197] width 140 height 13
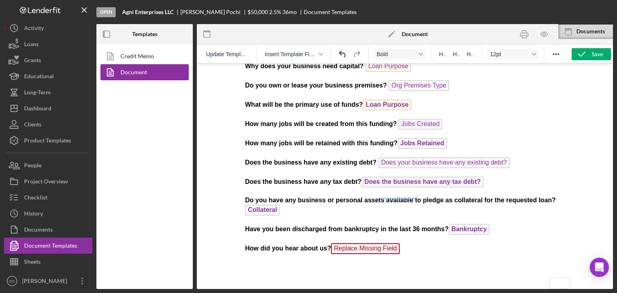
click at [404, 244] on p "How did you hear about us? Replace Missing Field ﻿" at bounding box center [405, 250] width 320 height 13
click at [397, 244] on p "How did you hear about us? Replace Missing Field ﻿" at bounding box center [405, 250] width 320 height 13
click at [294, 48] on div "Insert Template Field" at bounding box center [294, 54] width 74 height 16
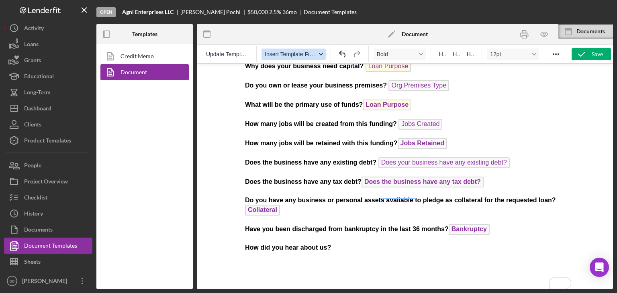
click at [294, 52] on span "Insert Template Field" at bounding box center [290, 54] width 51 height 6
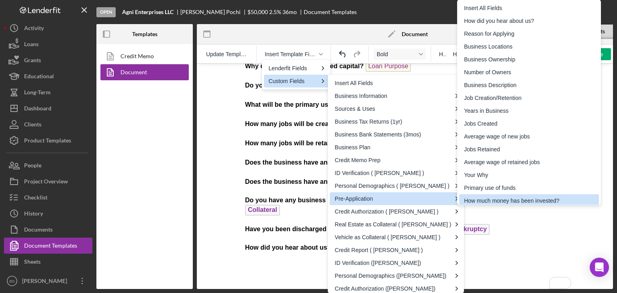
scroll to position [2, 0]
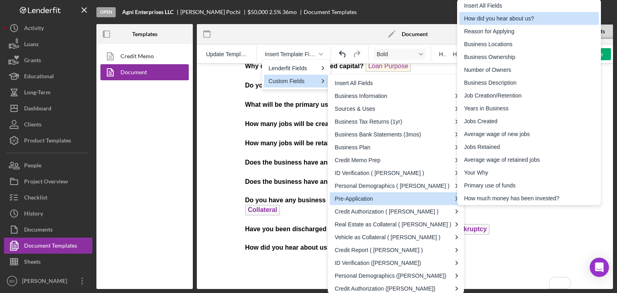
click at [498, 20] on div "How did you hear about us?" at bounding box center [530, 19] width 132 height 10
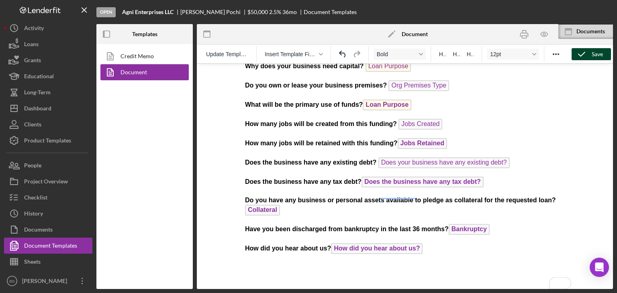
click at [590, 51] on icon "button" at bounding box center [582, 54] width 20 height 20
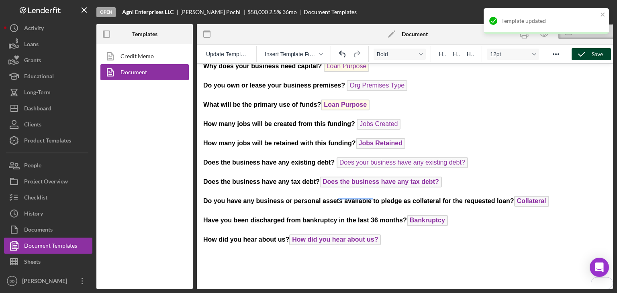
click at [548, 35] on div "Template updated" at bounding box center [546, 23] width 129 height 35
click at [542, 33] on div at bounding box center [546, 33] width 125 height 2
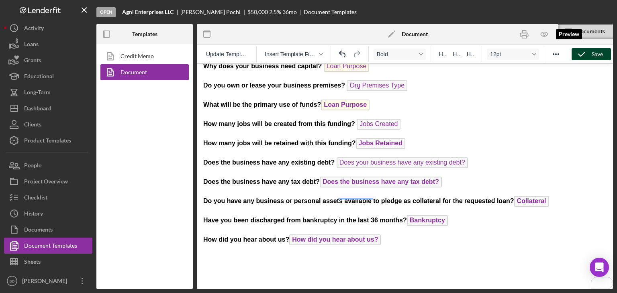
click at [542, 33] on icon "button" at bounding box center [544, 34] width 18 height 18
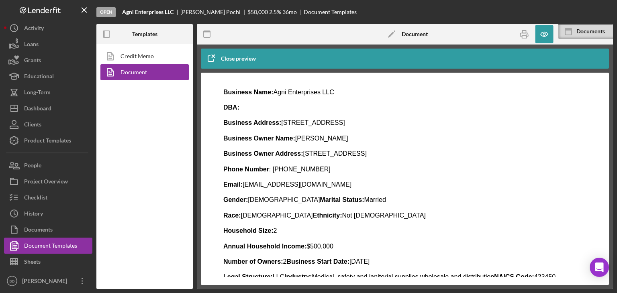
scroll to position [0, 0]
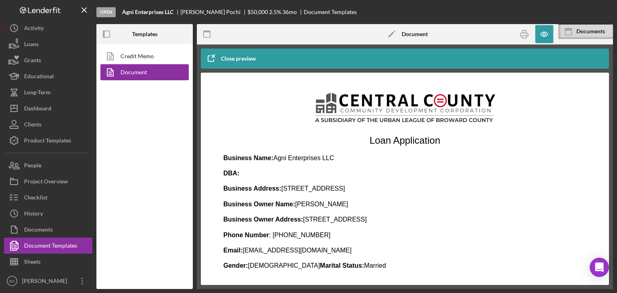
click at [338, 201] on p "Business Owner Name: Subbarayan Pochi" at bounding box center [404, 204] width 363 height 9
drag, startPoint x: 526, startPoint y: 33, endPoint x: 106, endPoint y: 164, distance: 440.7
click at [526, 33] on icon "button" at bounding box center [524, 34] width 8 height 3
click at [51, 105] on div "Dashboard" at bounding box center [37, 109] width 27 height 18
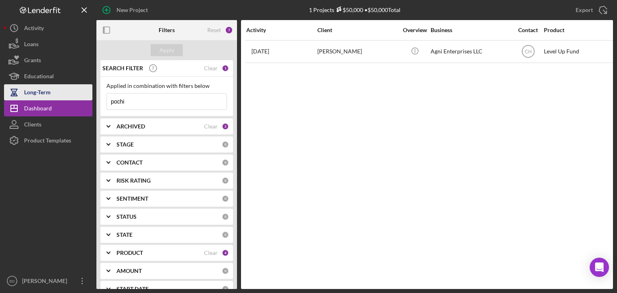
drag, startPoint x: 168, startPoint y: 97, endPoint x: 67, endPoint y: 94, distance: 101.3
click at [67, 94] on div "New Project 1 Projects $50,000 • $50,000 Total pochi Export Icon/Export Filters…" at bounding box center [308, 144] width 609 height 289
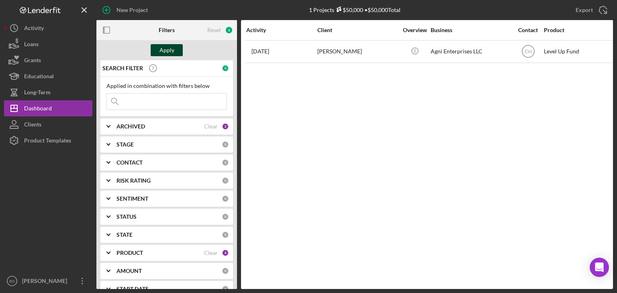
click at [168, 46] on div "Apply" at bounding box center [167, 50] width 15 height 12
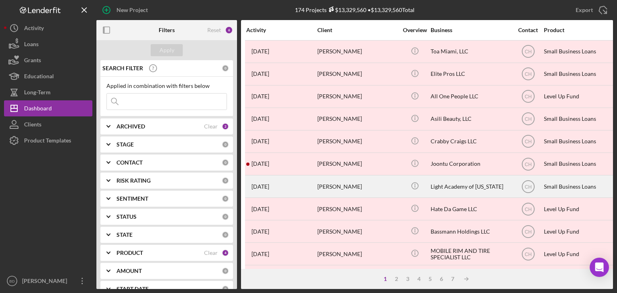
click at [350, 187] on div "[PERSON_NAME]" at bounding box center [357, 186] width 80 height 21
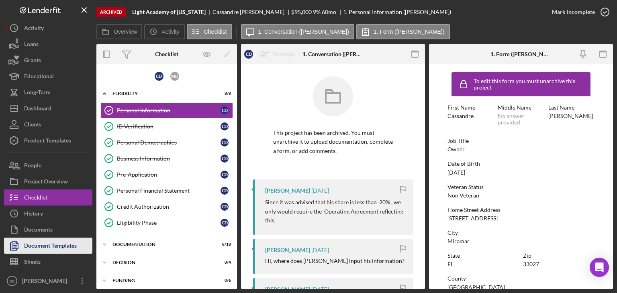
click at [25, 244] on div "Document Templates" at bounding box center [50, 247] width 53 height 18
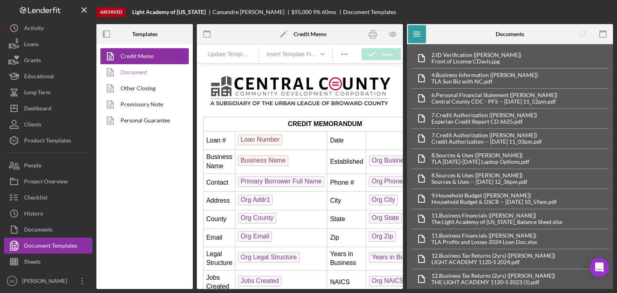
click at [151, 67] on link "Document" at bounding box center [142, 72] width 84 height 16
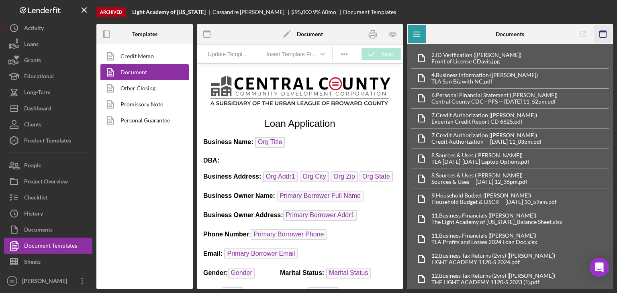
click at [607, 33] on icon "button" at bounding box center [603, 34] width 18 height 18
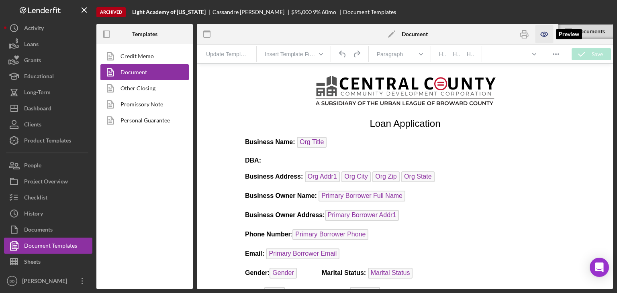
click at [544, 34] on icon "button" at bounding box center [544, 34] width 18 height 18
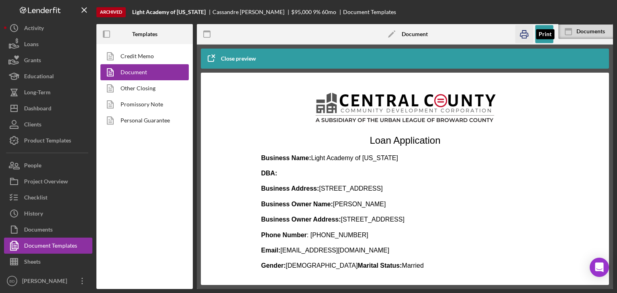
click at [519, 33] on icon "button" at bounding box center [524, 34] width 18 height 18
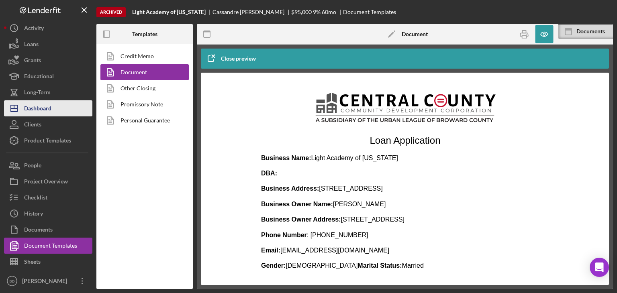
click at [53, 112] on button "Icon/Dashboard Dashboard" at bounding box center [48, 108] width 88 height 16
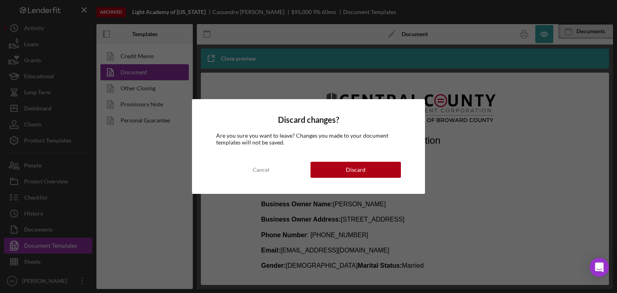
click at [500, 156] on div "Discard changes? Are you sure you want to leave? Changes you made to your docum…" at bounding box center [308, 146] width 617 height 293
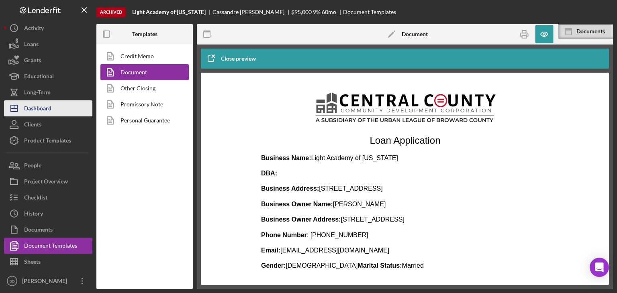
click at [49, 104] on div "Dashboard" at bounding box center [37, 109] width 27 height 18
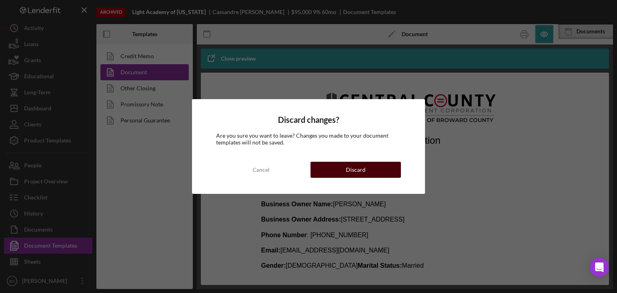
click at [362, 171] on div "Discard" at bounding box center [356, 170] width 20 height 16
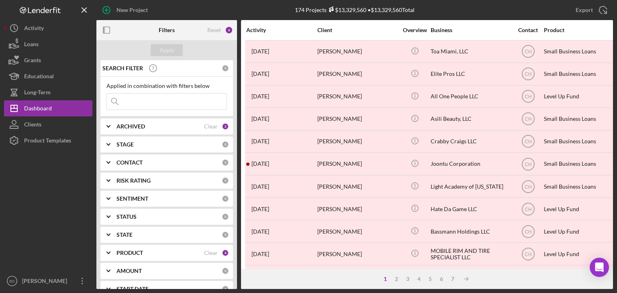
click at [51, 237] on div at bounding box center [48, 211] width 88 height 125
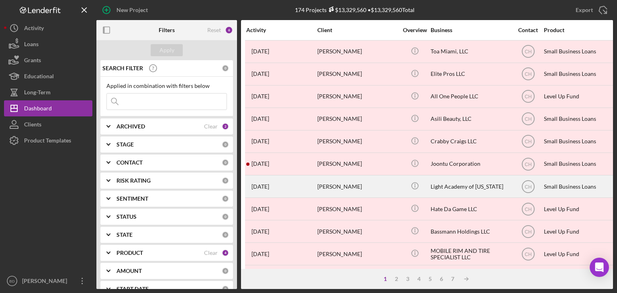
click at [355, 191] on div "[PERSON_NAME]" at bounding box center [357, 186] width 80 height 21
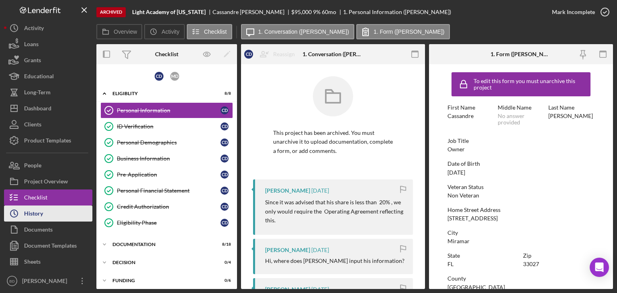
click at [50, 221] on button "Icon/History History" at bounding box center [48, 214] width 88 height 16
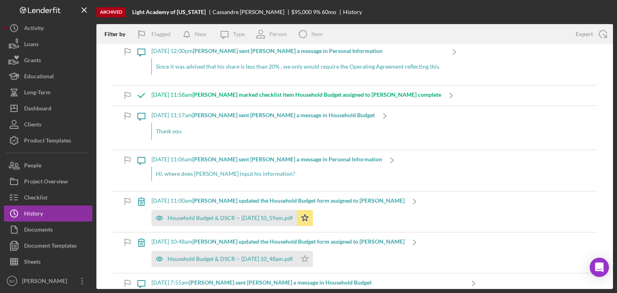
scroll to position [130, 0]
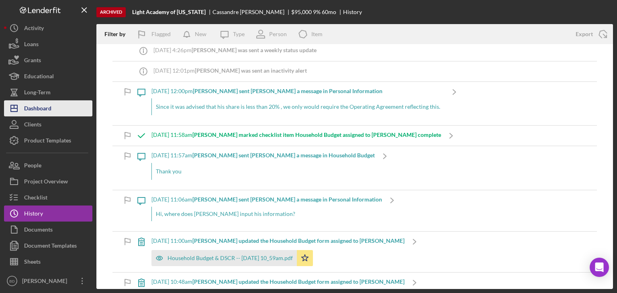
click at [52, 112] on button "Icon/Dashboard Dashboard" at bounding box center [48, 108] width 88 height 16
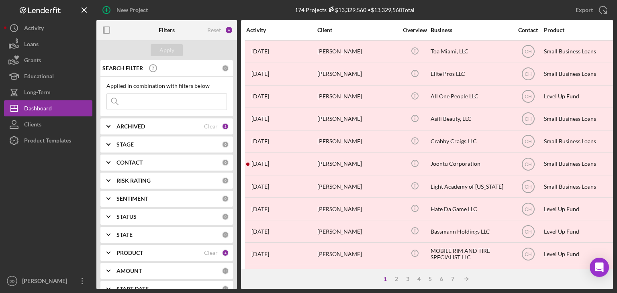
click at [136, 101] on input at bounding box center [167, 102] width 120 height 16
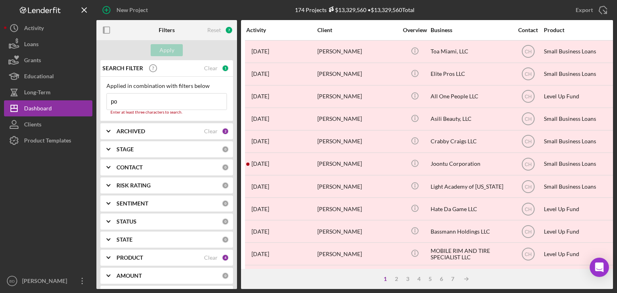
type input "pochi"
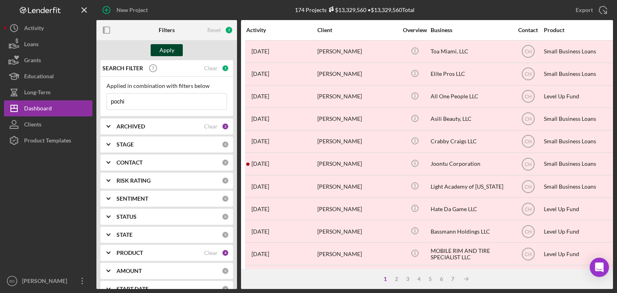
click at [160, 52] on div "Apply" at bounding box center [167, 50] width 15 height 12
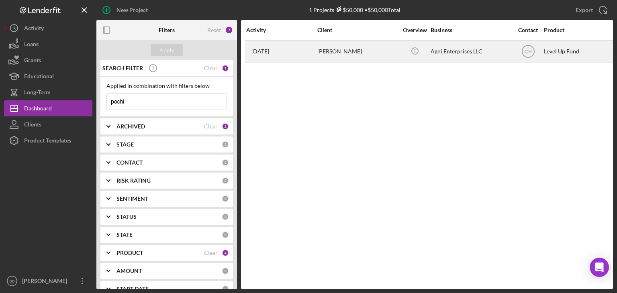
click at [315, 56] on div "1 month ago Subbarayan Pochi" at bounding box center [281, 51] width 70 height 21
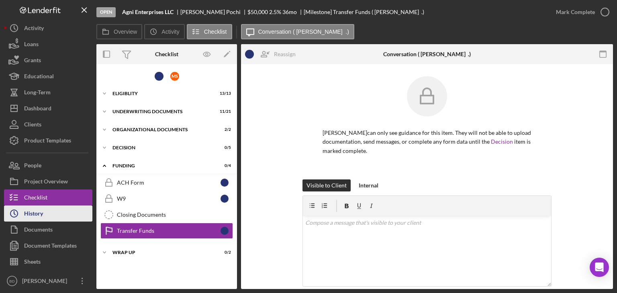
click at [44, 213] on button "Icon/History History" at bounding box center [48, 214] width 88 height 16
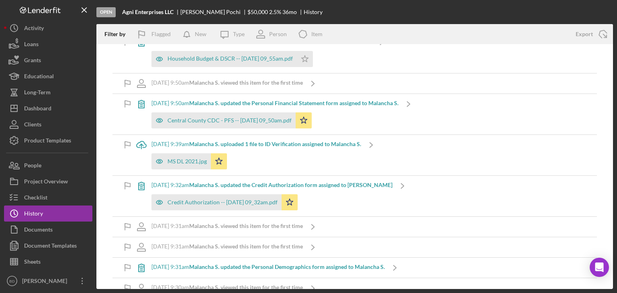
scroll to position [2961, 0]
